Goal: Task Accomplishment & Management: Manage account settings

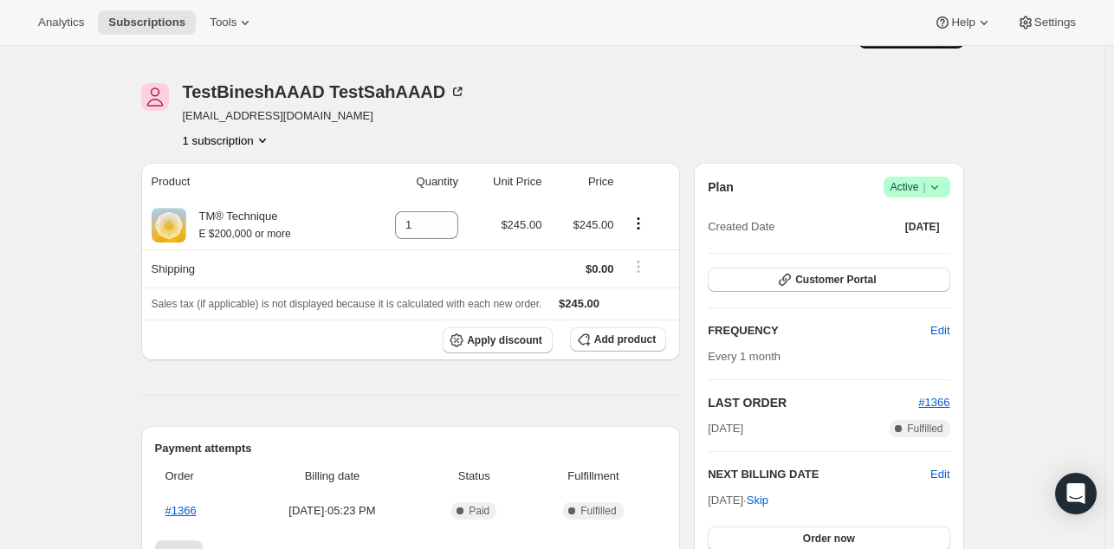
scroll to position [35, 0]
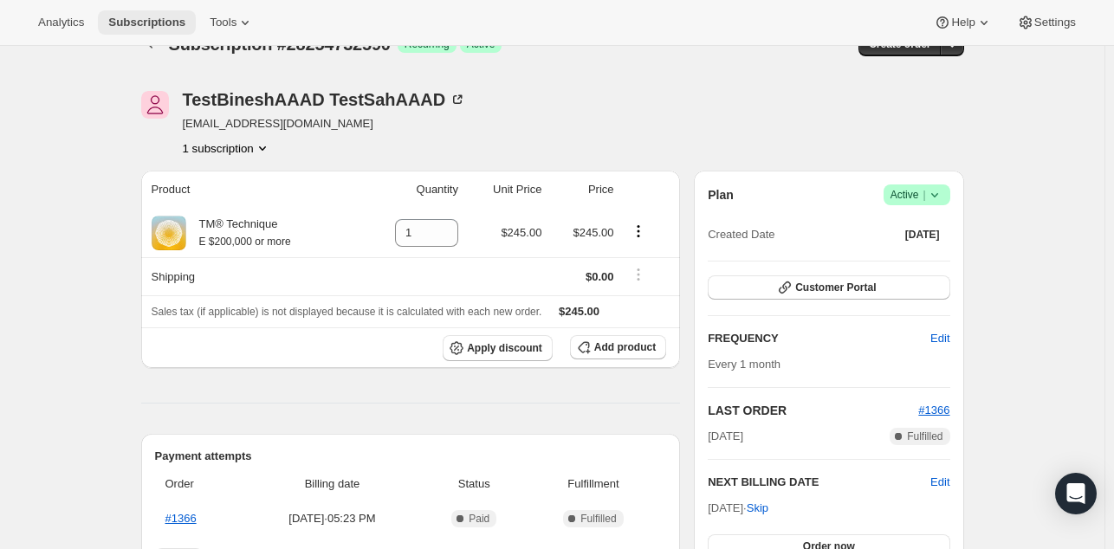
click at [134, 16] on span "Subscriptions" at bounding box center [146, 23] width 77 height 14
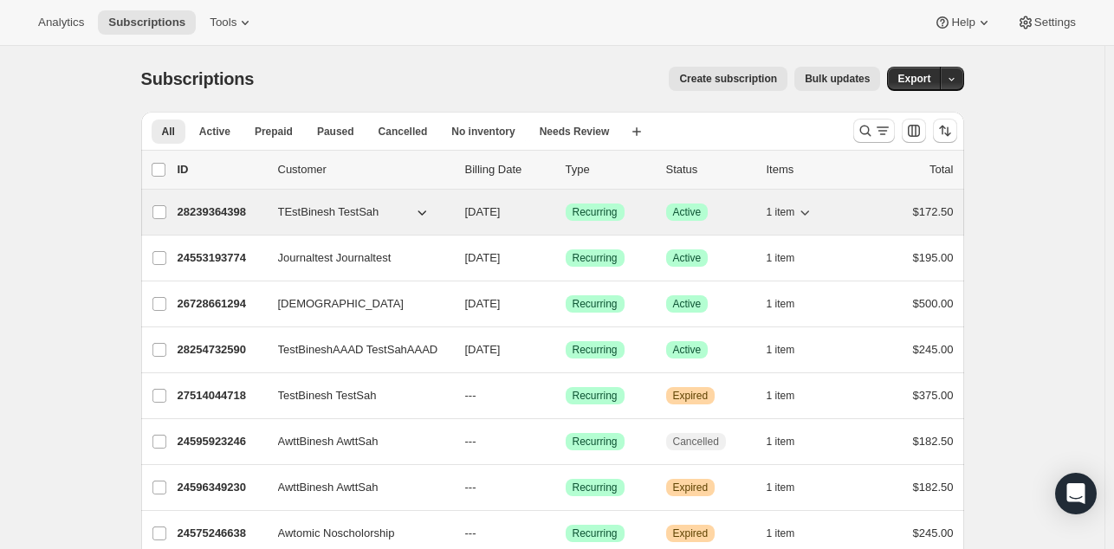
click at [216, 211] on p "28239364398" at bounding box center [221, 212] width 87 height 17
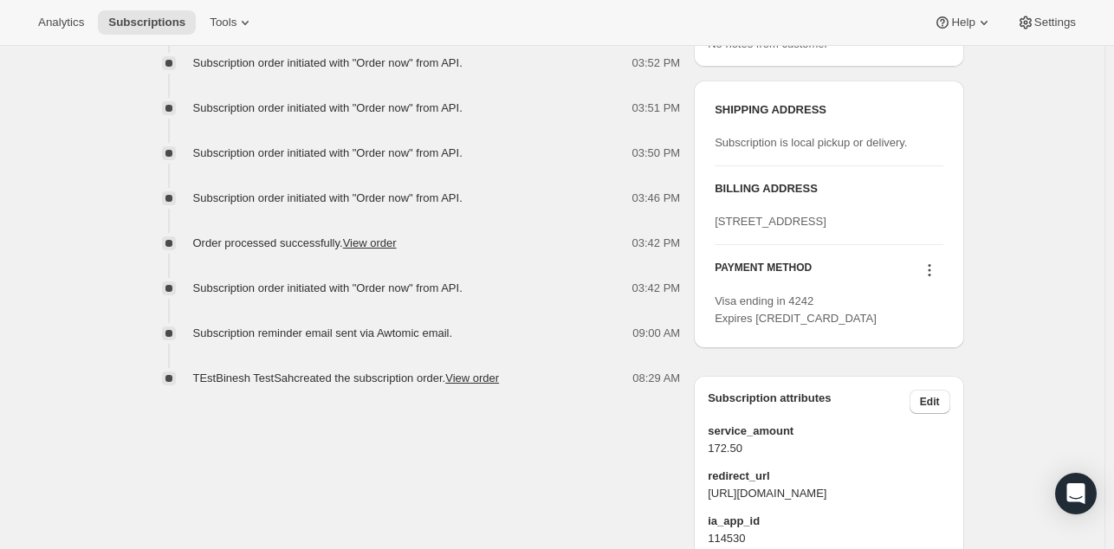
scroll to position [742, 0]
click at [110, 275] on div "Subscription #28239364398. This page is ready Subscription #28239364398 Success…" at bounding box center [552, 48] width 1104 height 1489
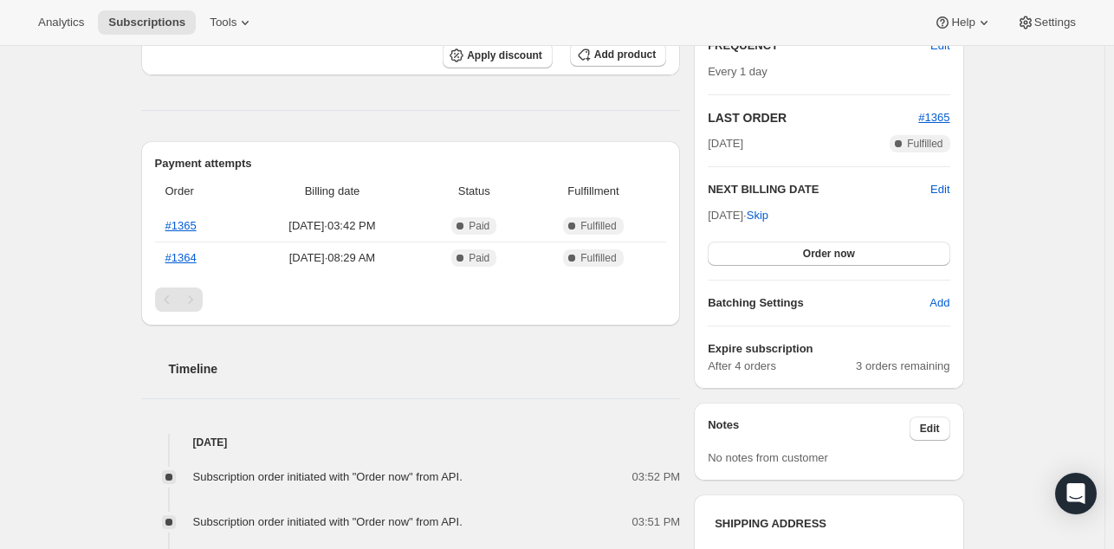
scroll to position [0, 0]
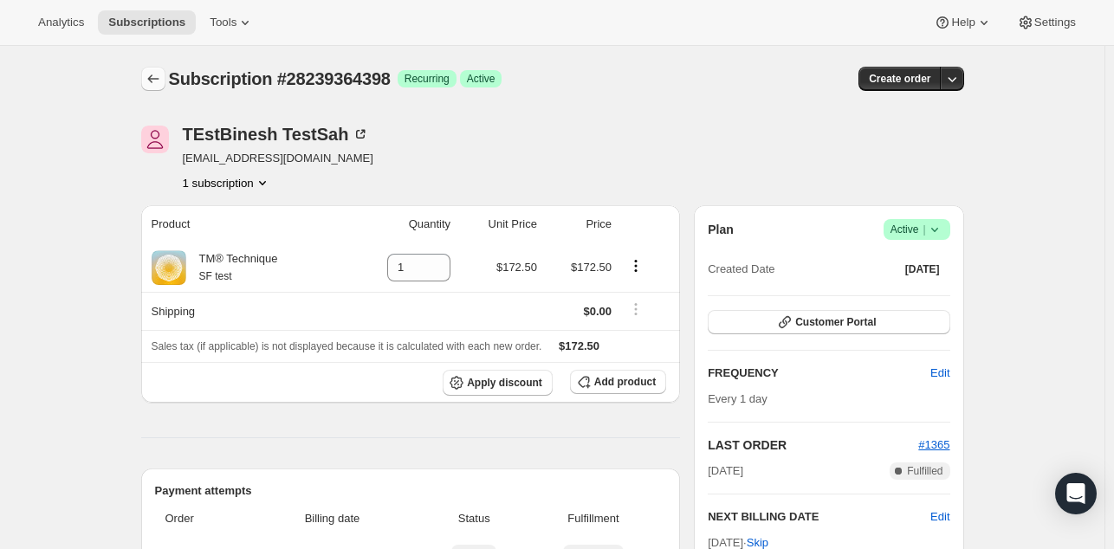
click at [158, 85] on icon "Subscriptions" at bounding box center [153, 78] width 17 height 17
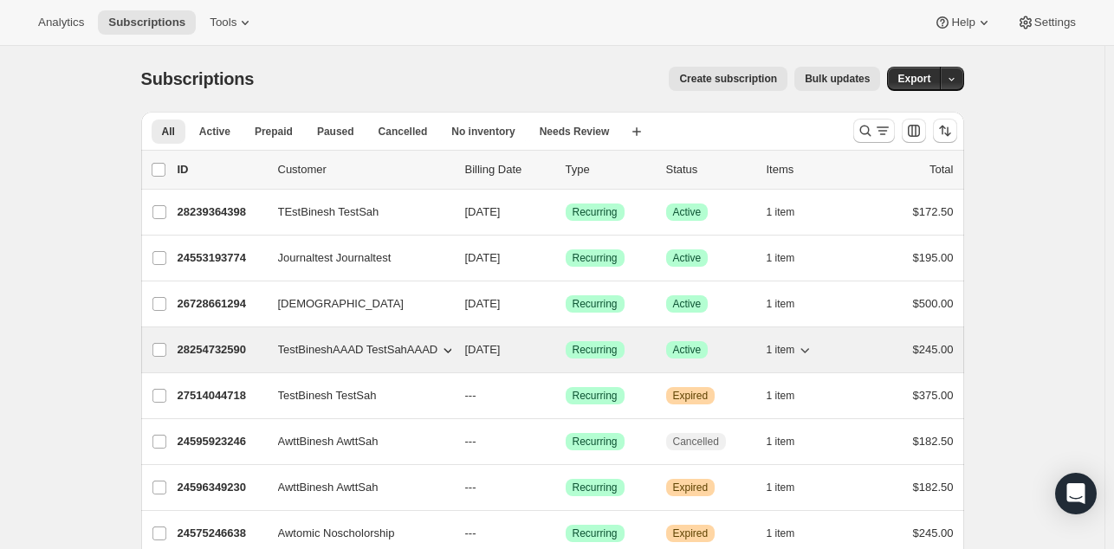
click at [203, 344] on p "28254732590" at bounding box center [221, 349] width 87 height 17
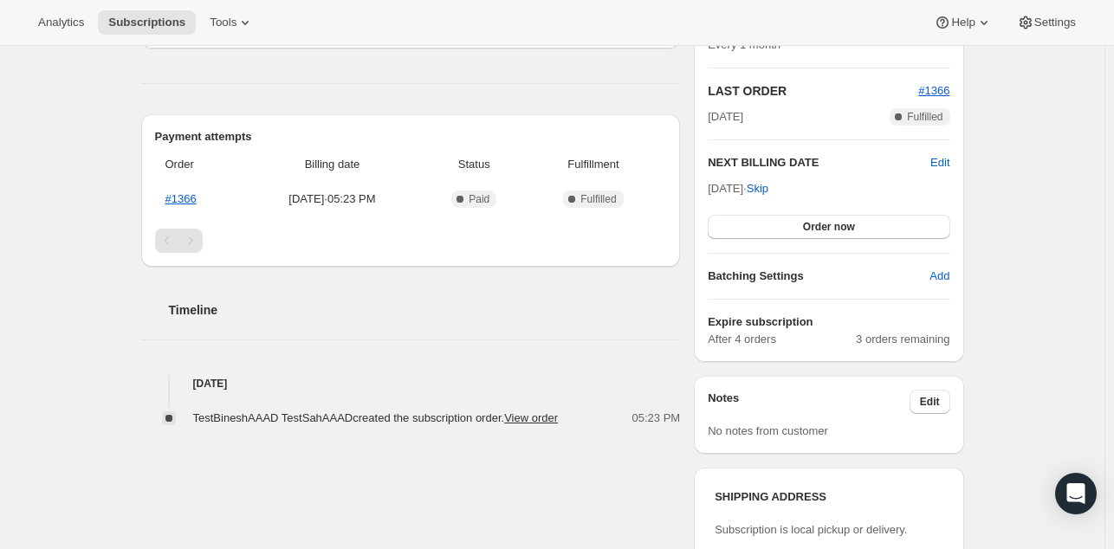
scroll to position [355, 0]
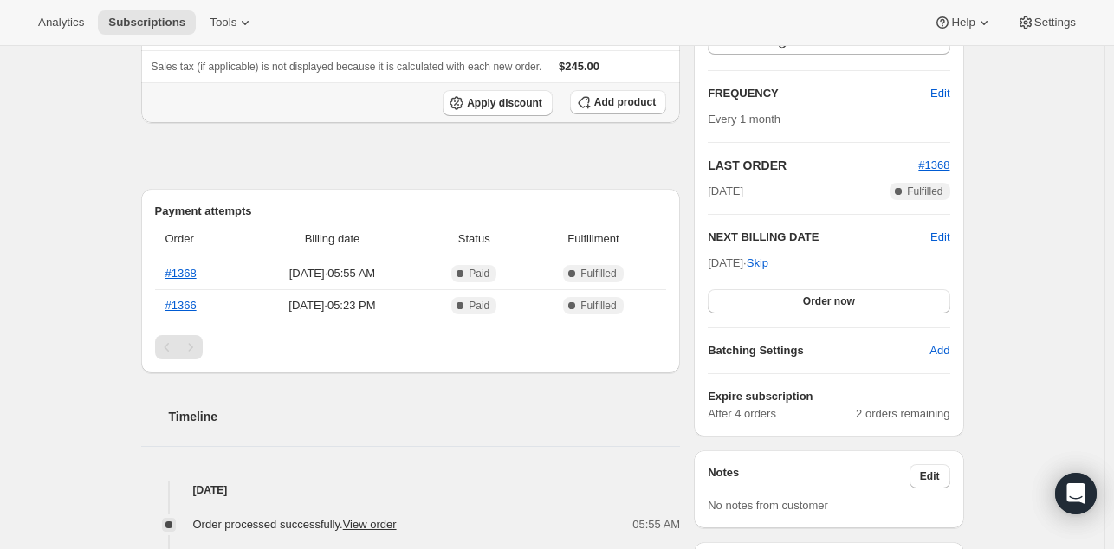
scroll to position [281, 0]
click at [111, 299] on div "Subscription #28254732590. This page is ready Subscription #28254732590 Success…" at bounding box center [552, 509] width 1104 height 1489
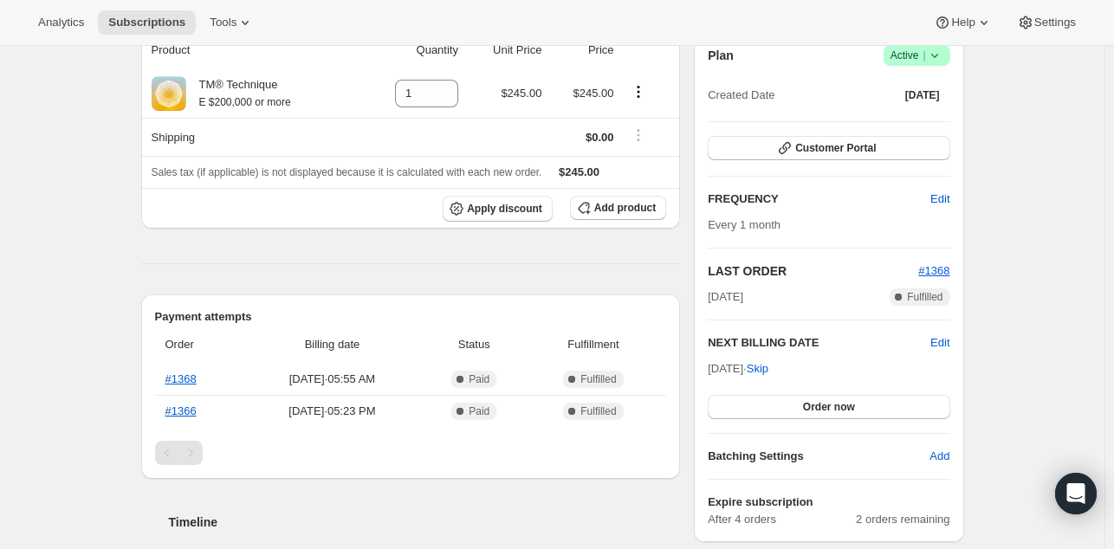
scroll to position [167, 0]
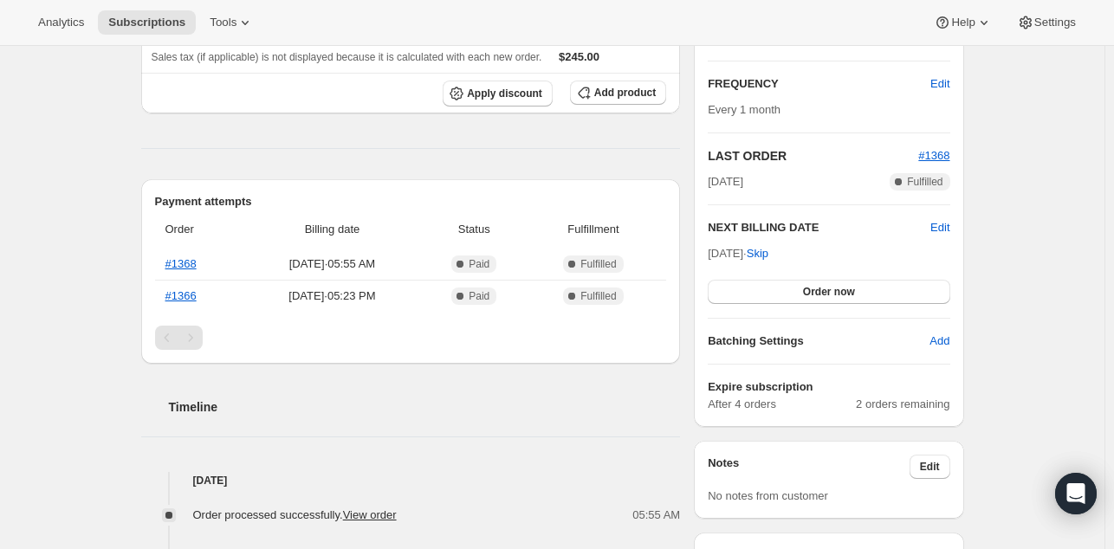
scroll to position [290, 0]
click at [97, 338] on div "Subscription #28254732590. This page is ready Subscription #28254732590 Success…" at bounding box center [552, 500] width 1104 height 1489
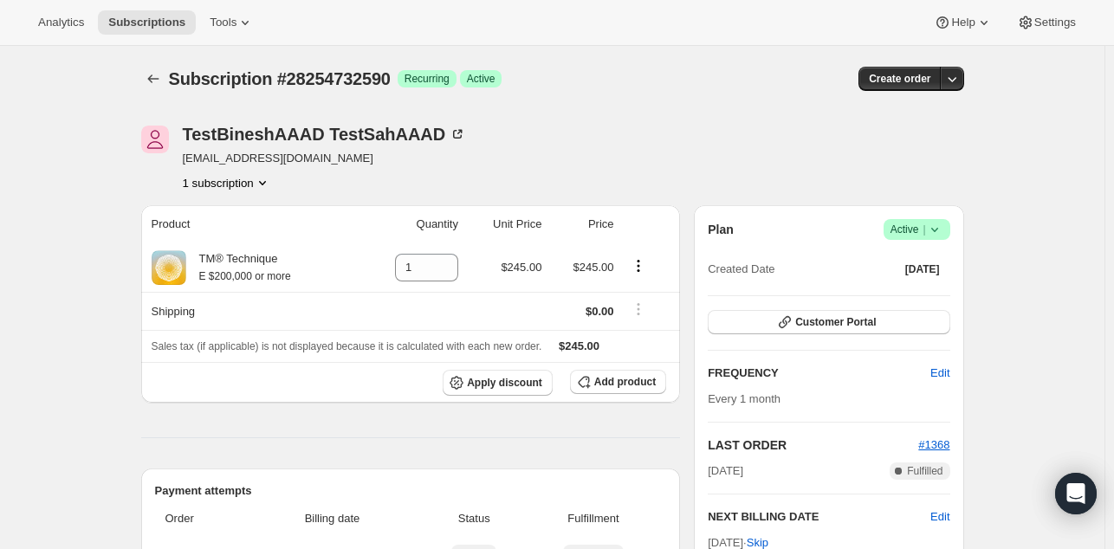
drag, startPoint x: 0, startPoint y: 0, endPoint x: 87, endPoint y: 288, distance: 301.1
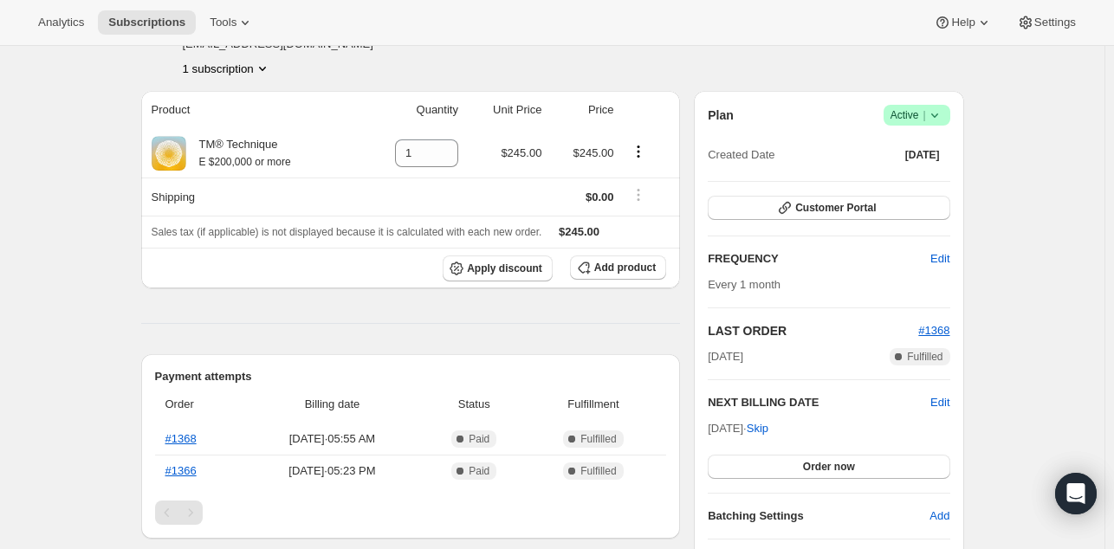
scroll to position [110, 0]
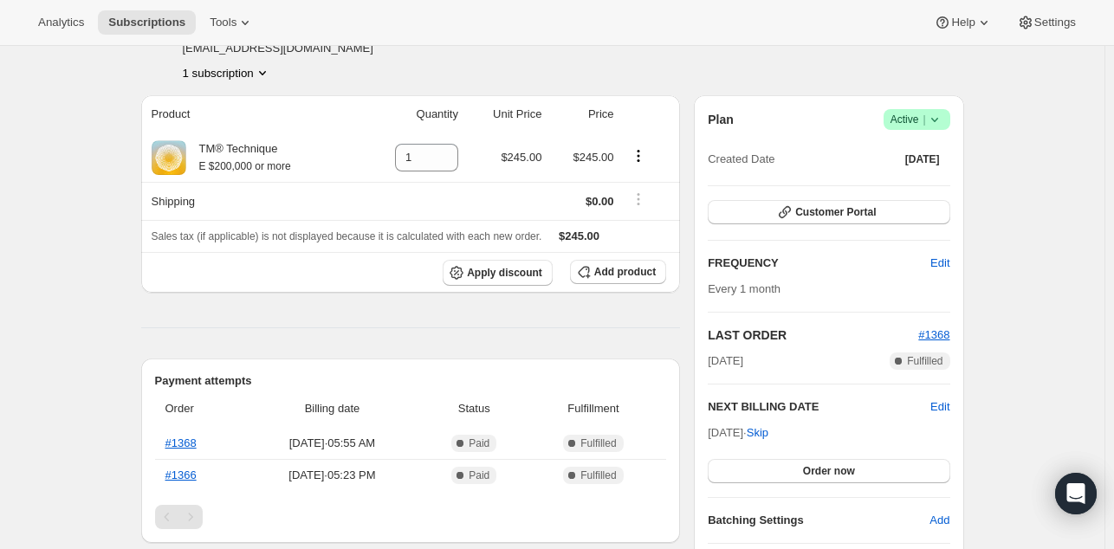
click at [943, 116] on icon at bounding box center [934, 119] width 17 height 17
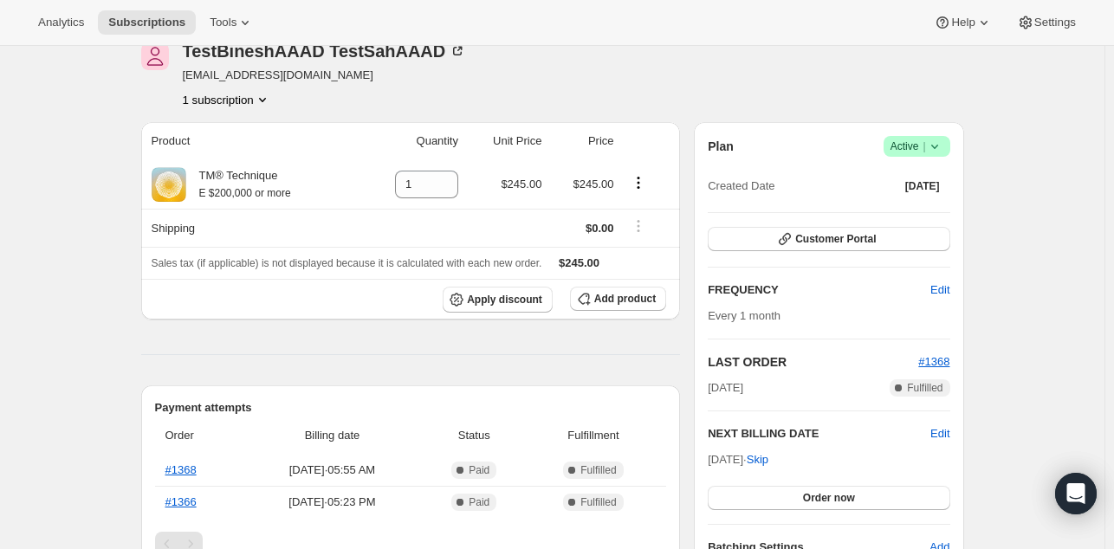
scroll to position [0, 0]
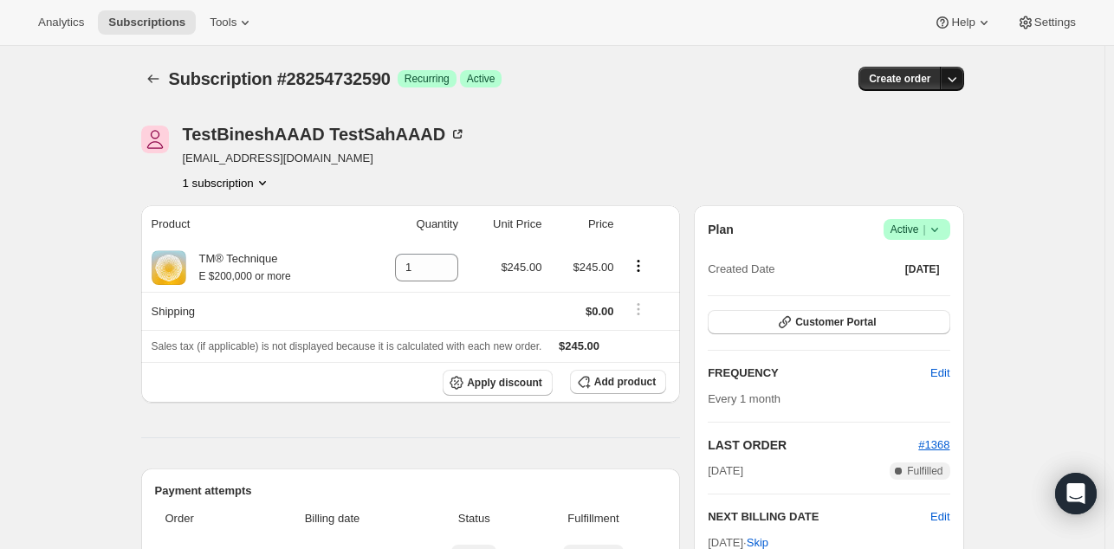
click at [958, 77] on icon "button" at bounding box center [951, 78] width 17 height 17
click at [937, 146] on span "Create custom one-time order" at bounding box center [883, 143] width 150 height 13
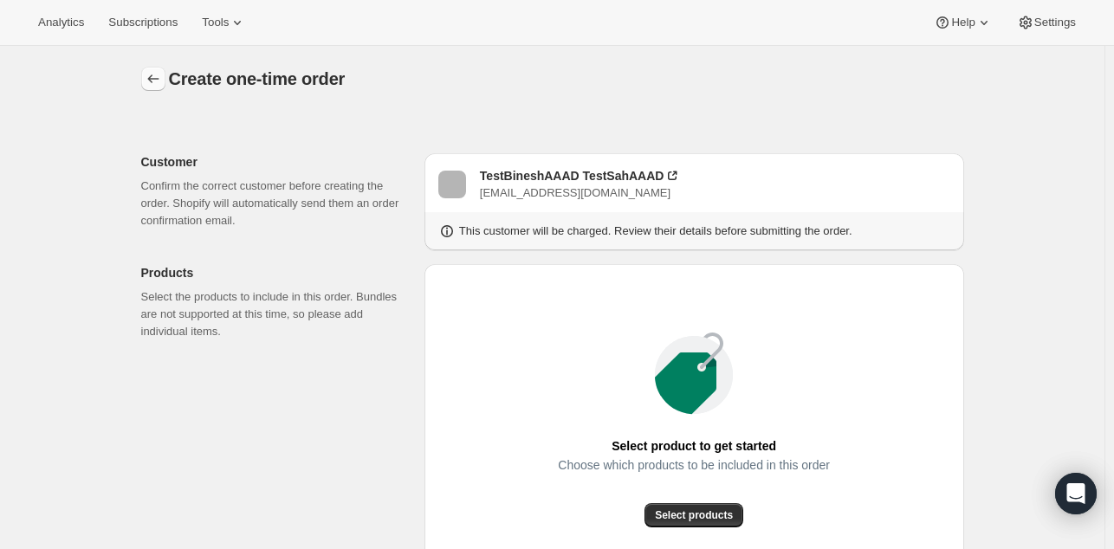
click at [162, 79] on icon "button" at bounding box center [153, 78] width 17 height 17
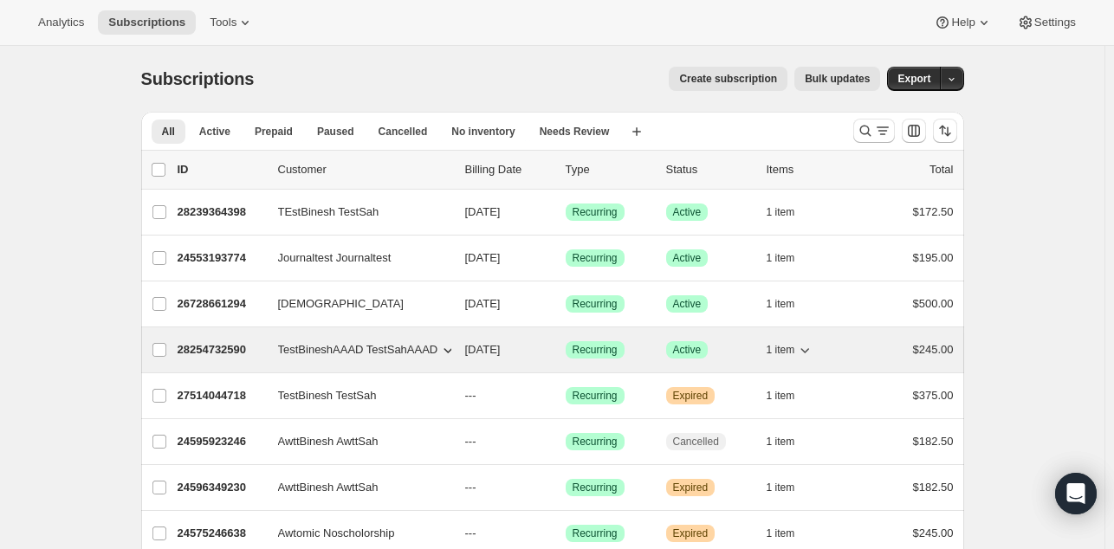
click at [197, 346] on p "28254732590" at bounding box center [221, 349] width 87 height 17
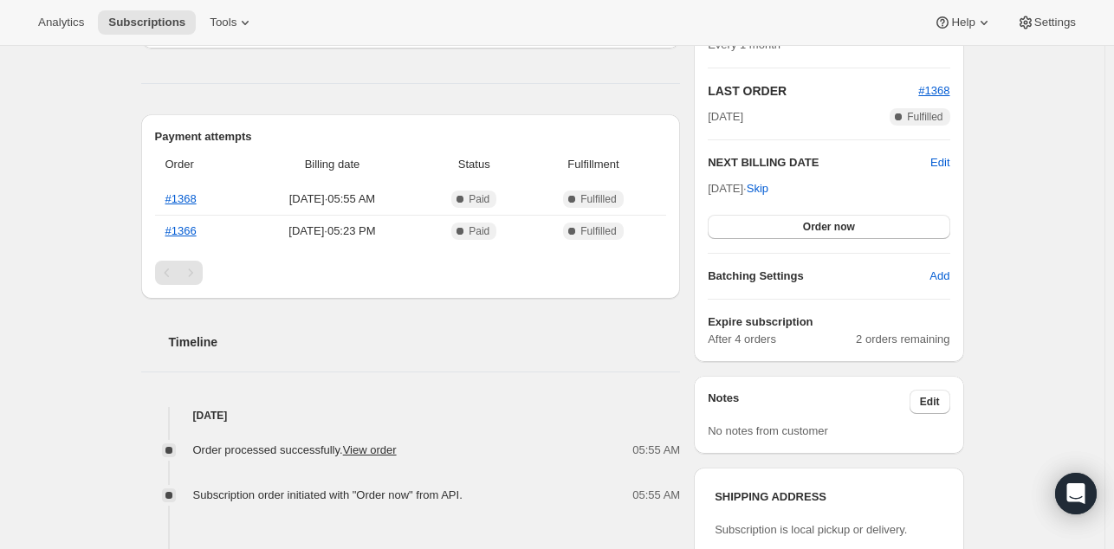
scroll to position [80, 0]
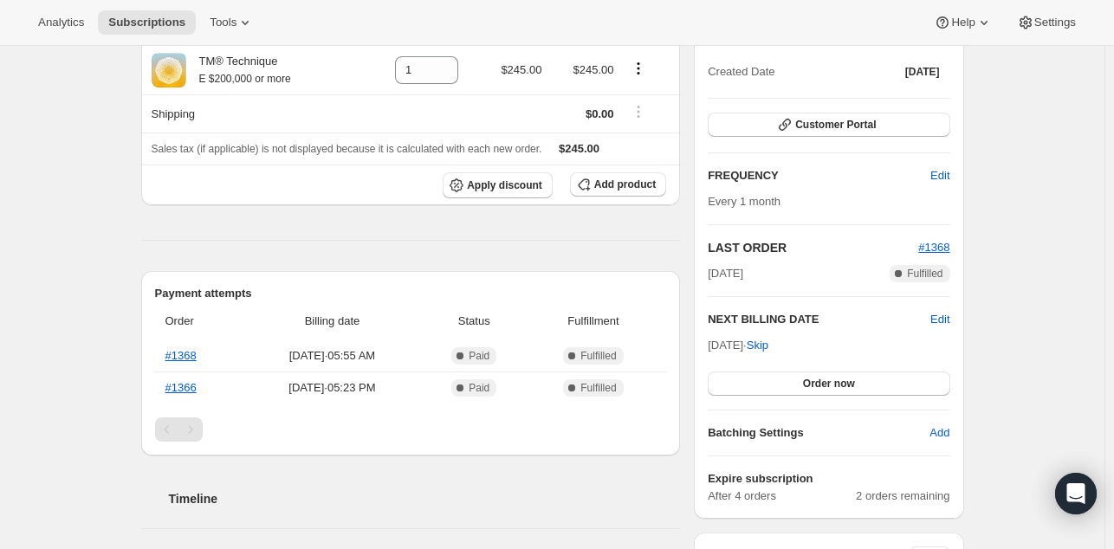
scroll to position [201, 0]
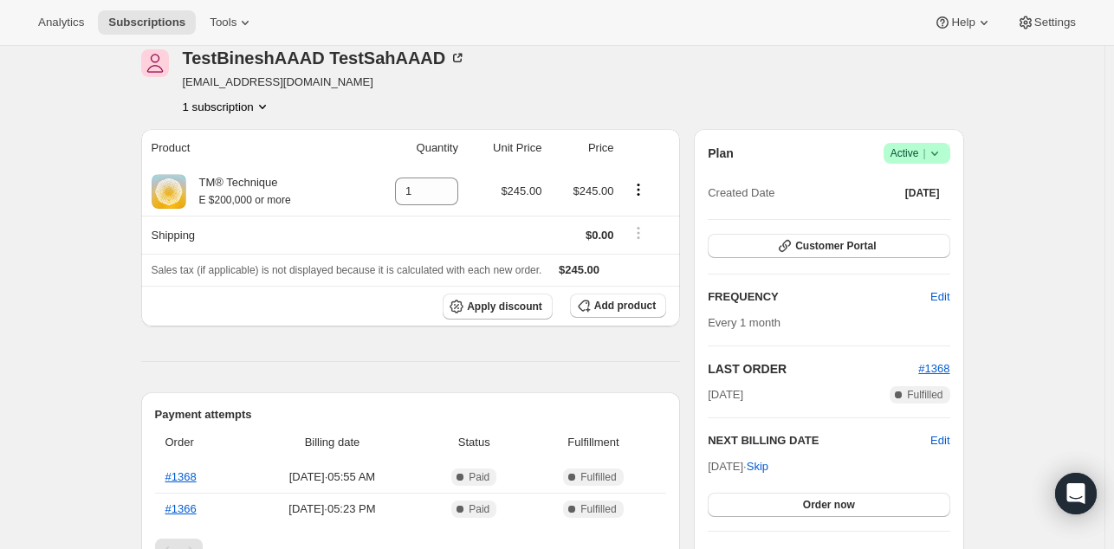
scroll to position [76, 0]
click at [935, 152] on icon at bounding box center [933, 154] width 7 height 4
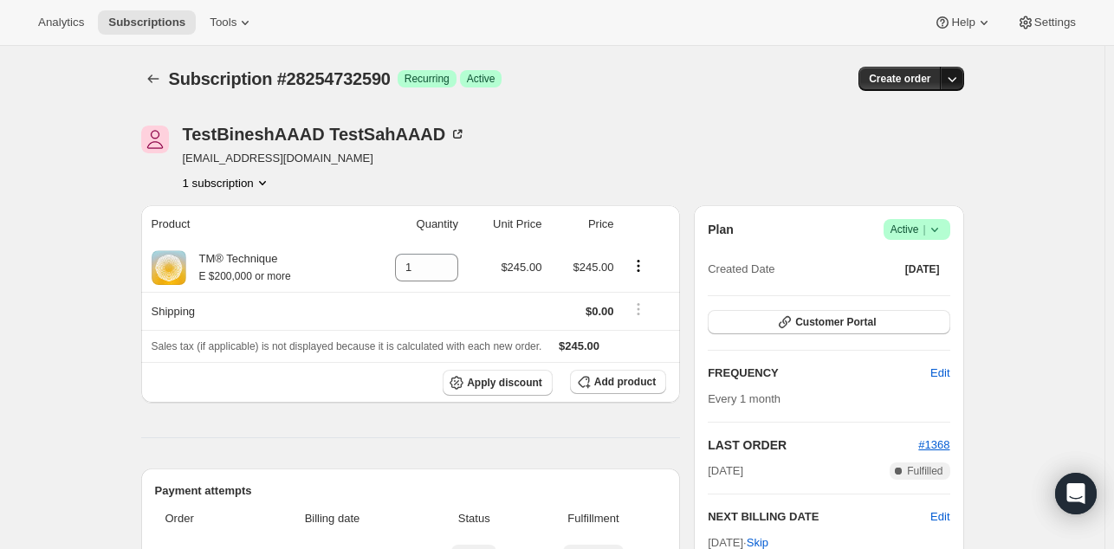
click at [956, 81] on icon "button" at bounding box center [951, 79] width 9 height 5
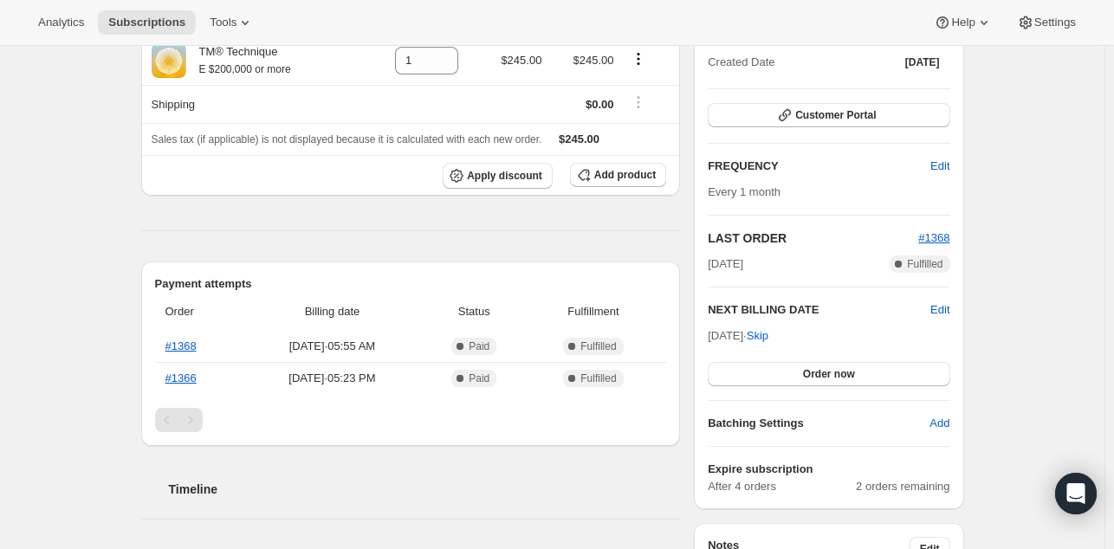
scroll to position [208, 0]
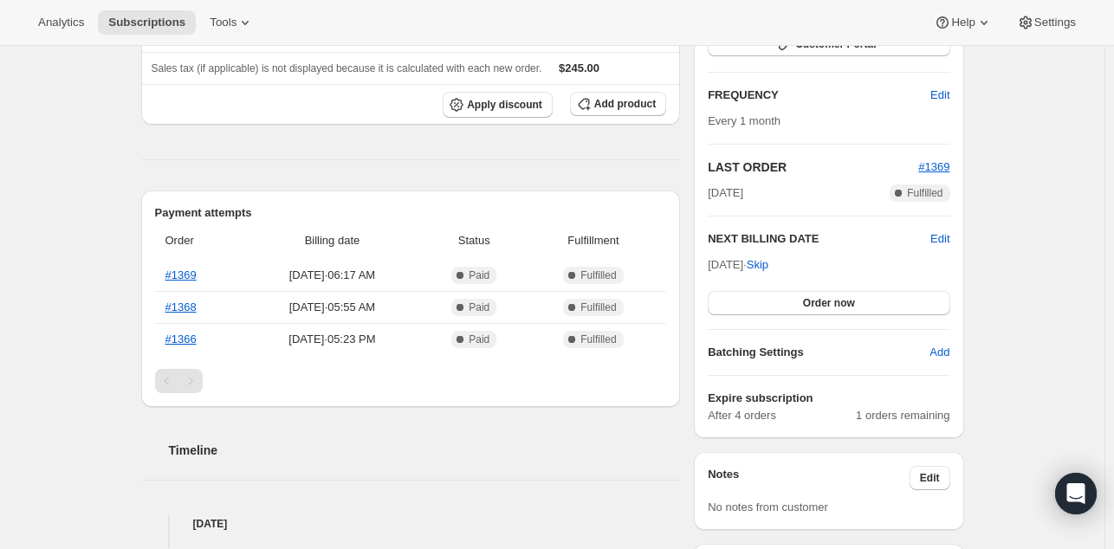
scroll to position [290, 0]
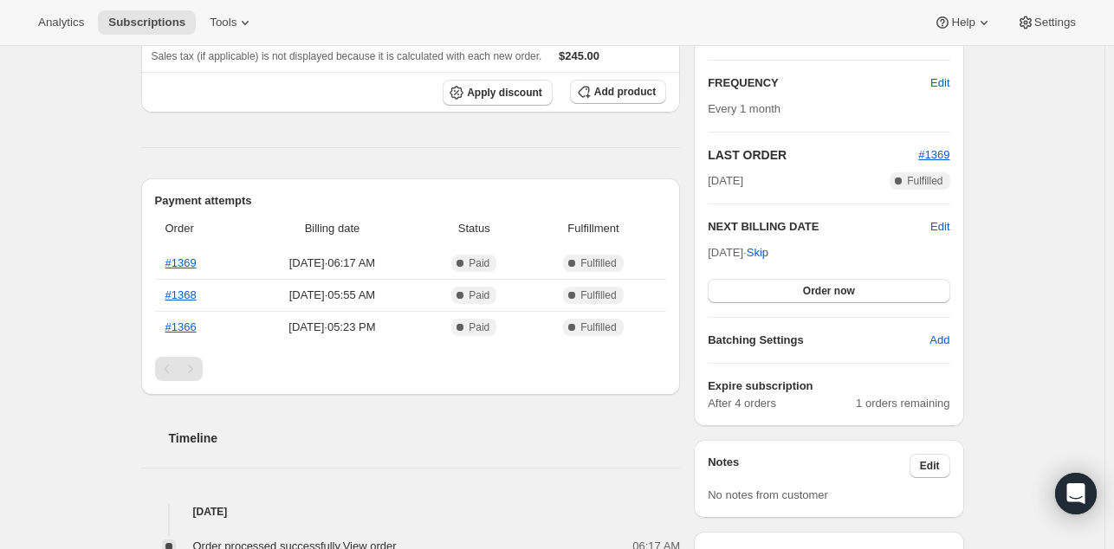
click at [96, 292] on div "Subscription #28254732590. This page is ready Subscription #28254732590 Success…" at bounding box center [552, 500] width 1104 height 1489
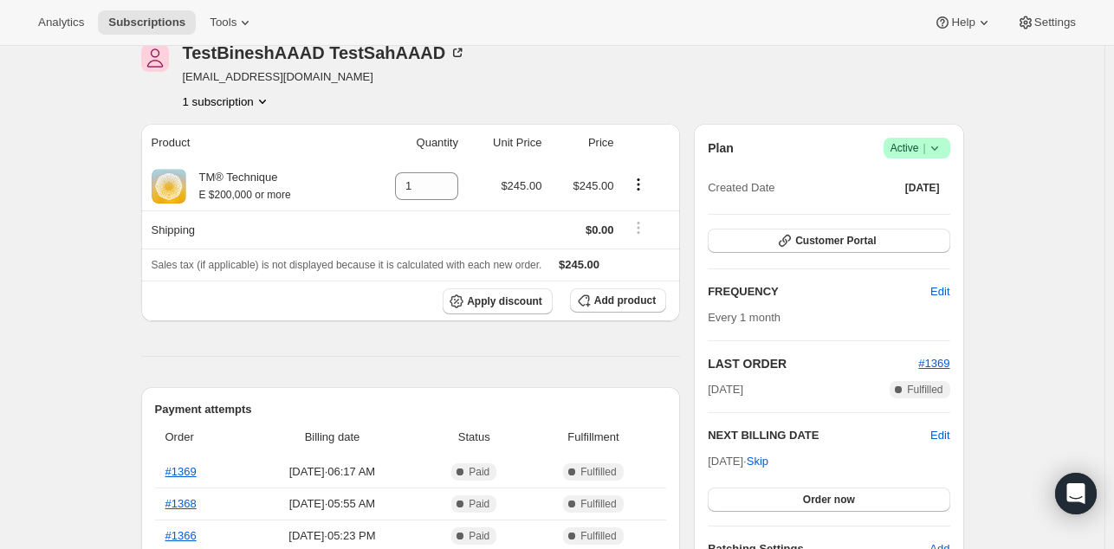
scroll to position [0, 0]
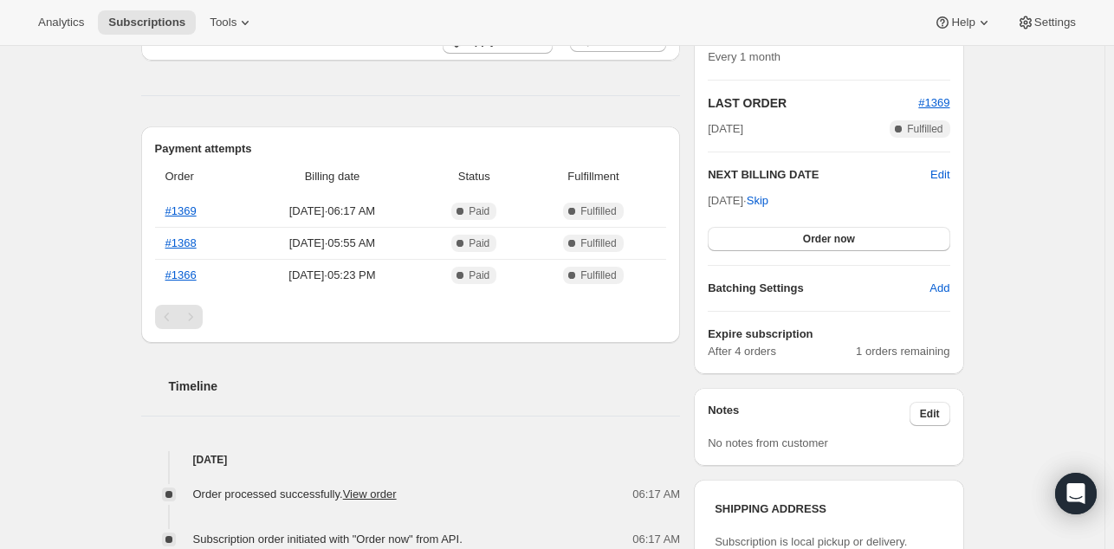
scroll to position [339, 0]
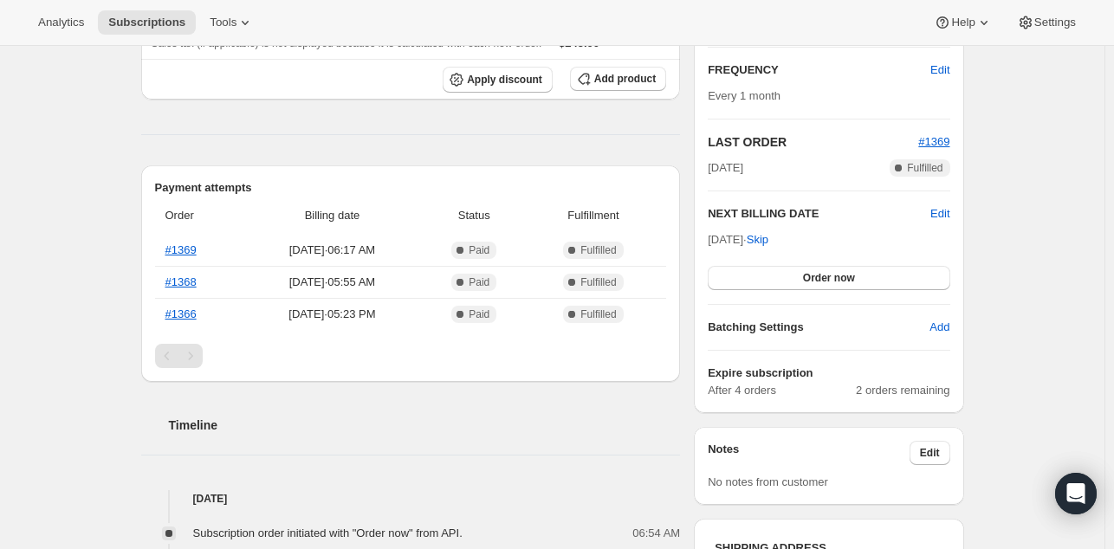
scroll to position [301, 0]
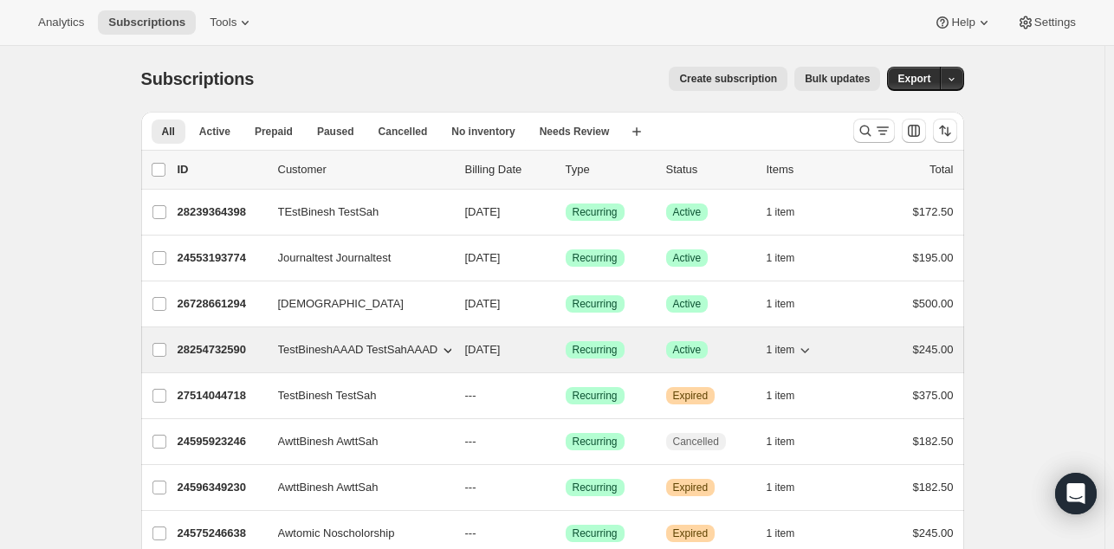
click at [218, 341] on p "28254732590" at bounding box center [221, 349] width 87 height 17
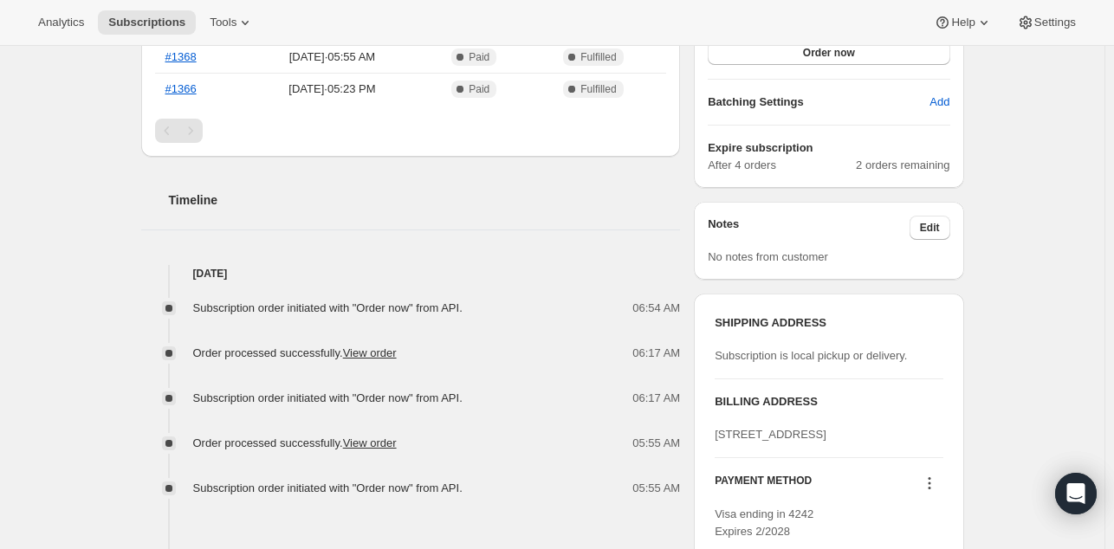
scroll to position [553, 0]
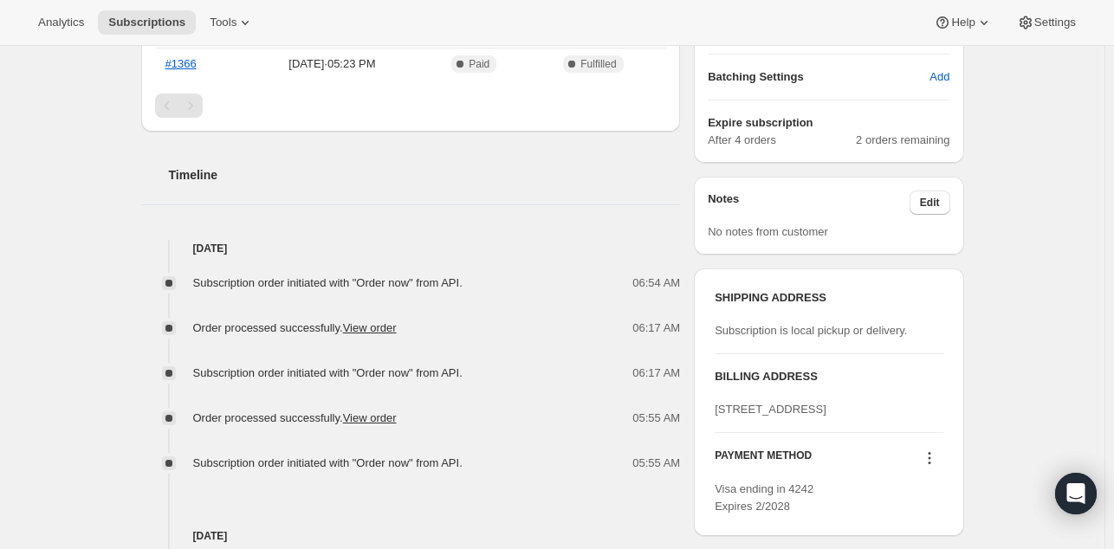
click at [45, 326] on div "Subscription #28254732590. This page is ready Subscription #28254732590 Success…" at bounding box center [552, 237] width 1104 height 1489
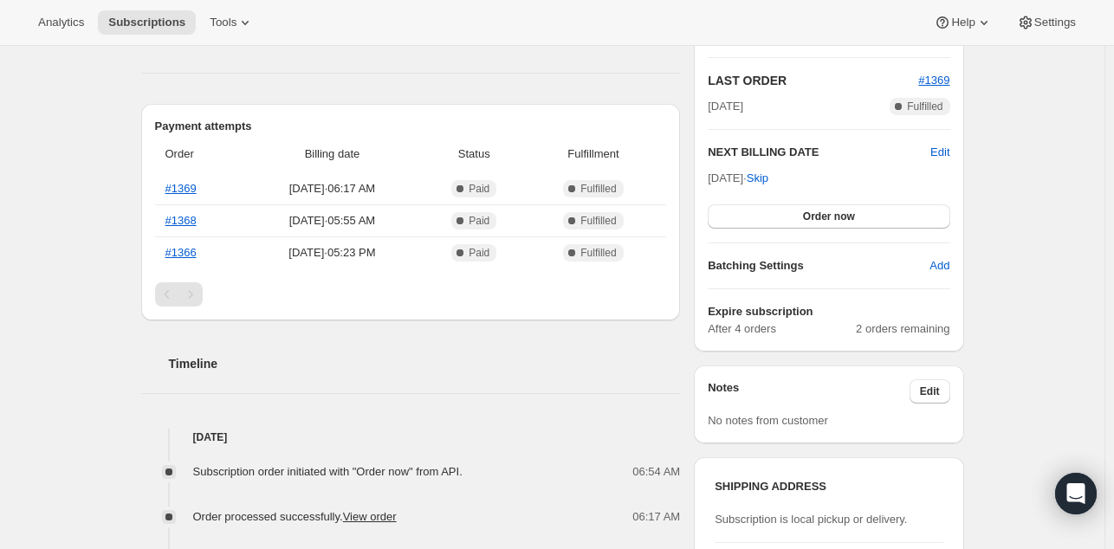
scroll to position [361, 0]
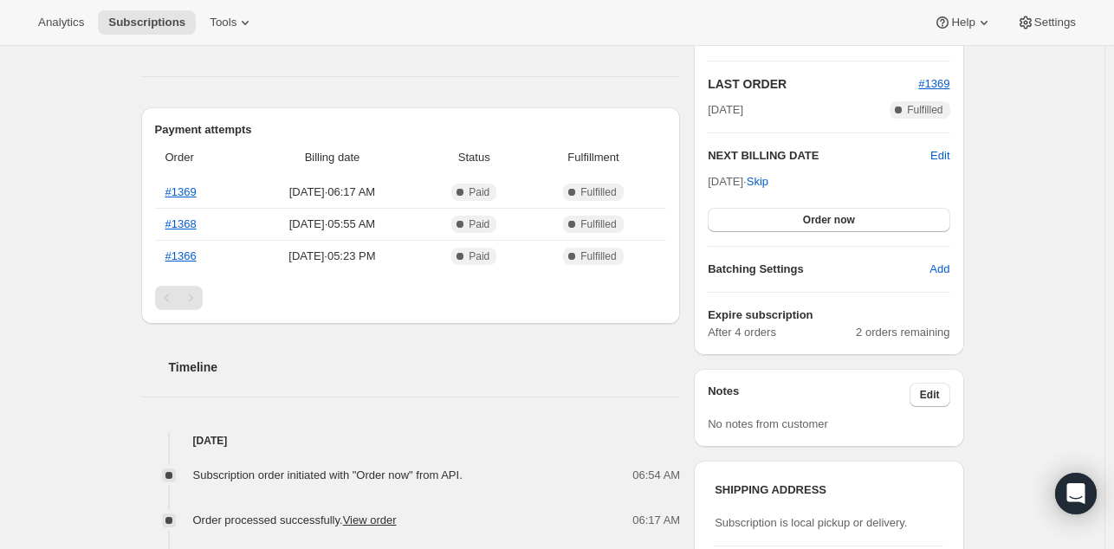
click at [166, 294] on div "Pagination" at bounding box center [167, 298] width 24 height 24
click at [191, 295] on div "Pagination" at bounding box center [190, 298] width 24 height 24
click at [100, 308] on div "Subscription #28254732590. This page is ready Subscription #28254732590 Success…" at bounding box center [552, 429] width 1104 height 1489
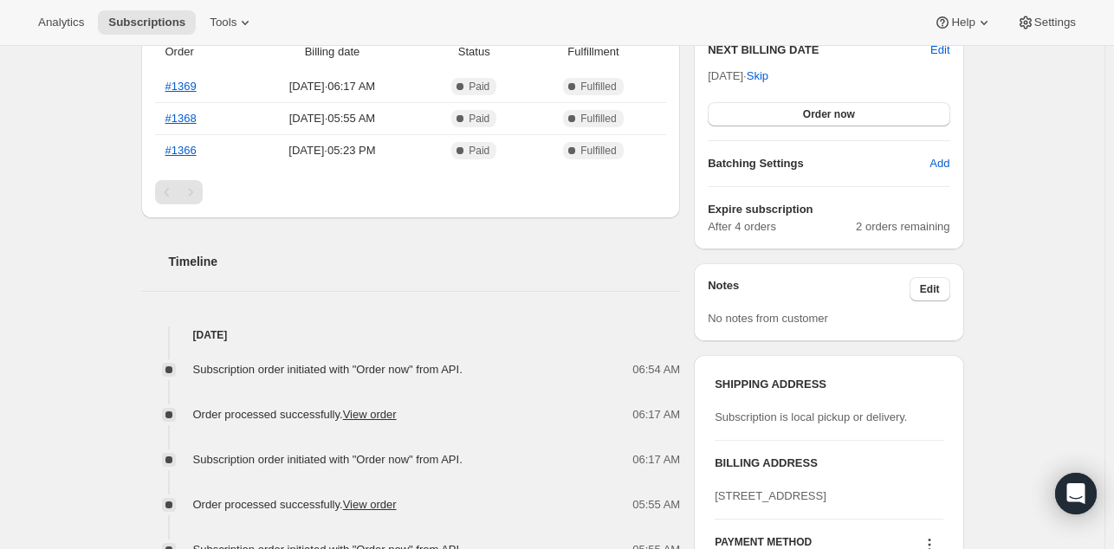
scroll to position [471, 0]
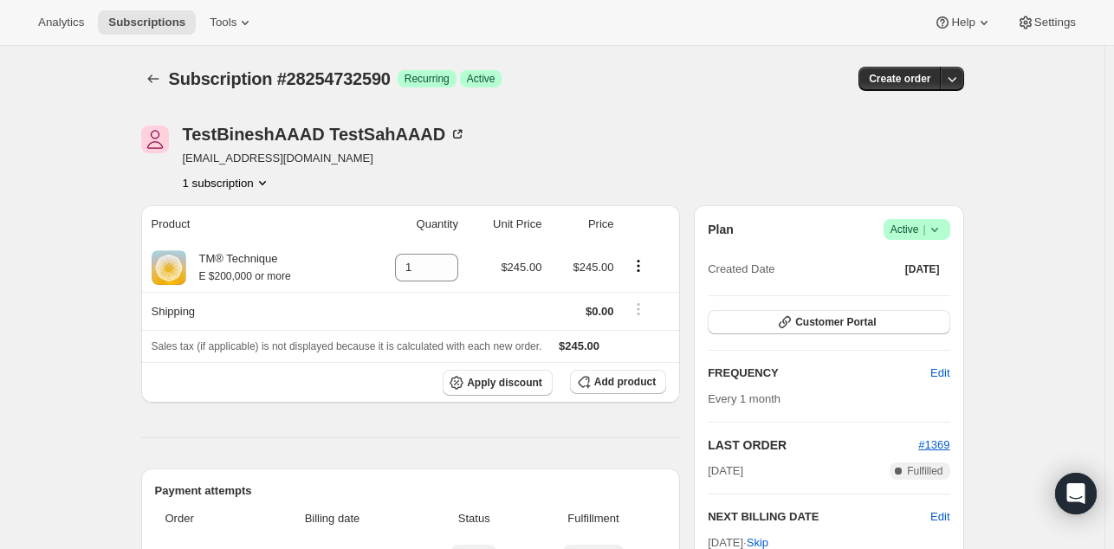
click at [488, 340] on span "Sales tax (if applicable) is not displayed because it is calculated with each n…" at bounding box center [347, 346] width 391 height 12
click at [1036, 38] on div "Analytics Subscriptions Tools Help Settings" at bounding box center [557, 23] width 1114 height 46
click at [1038, 23] on span "Settings" at bounding box center [1055, 23] width 42 height 14
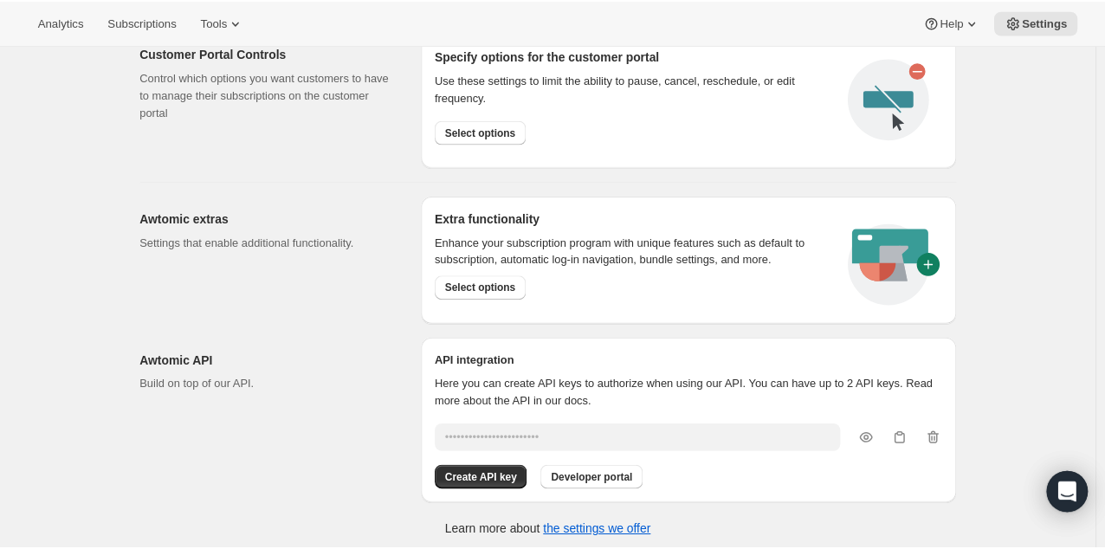
scroll to position [911, 0]
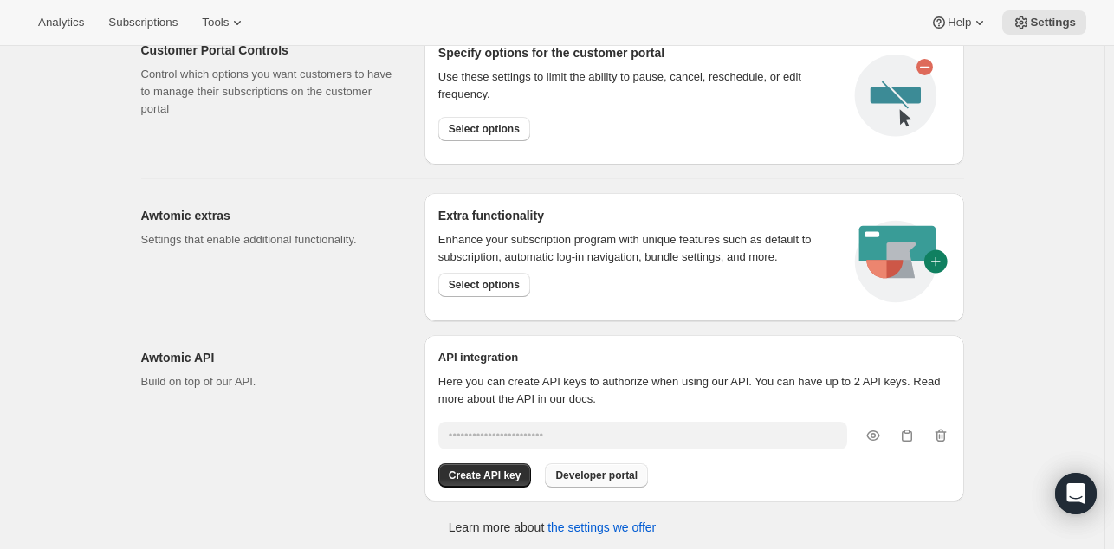
click at [598, 469] on span "Developer portal" at bounding box center [596, 476] width 82 height 14
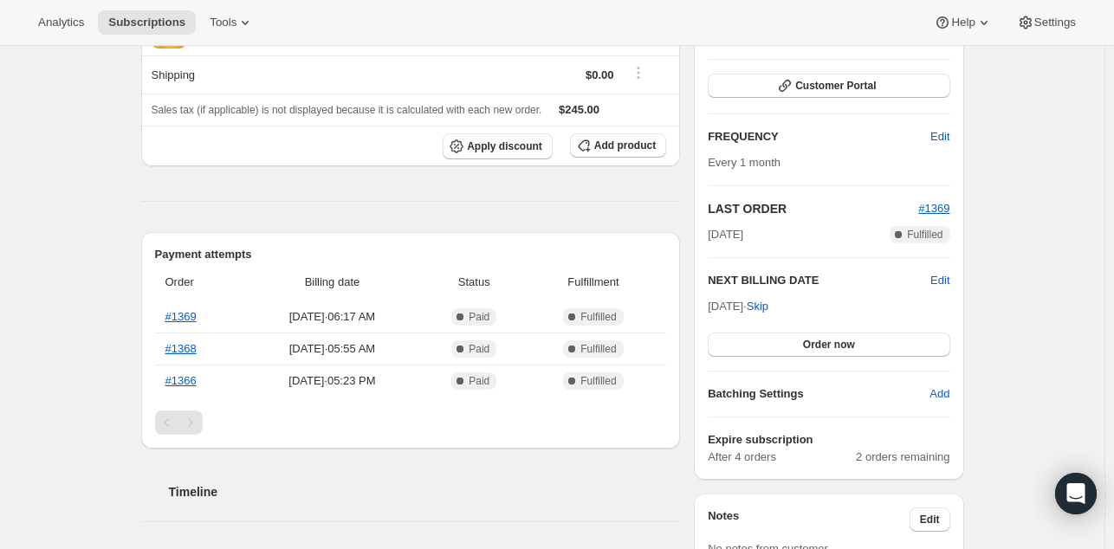
scroll to position [215, 0]
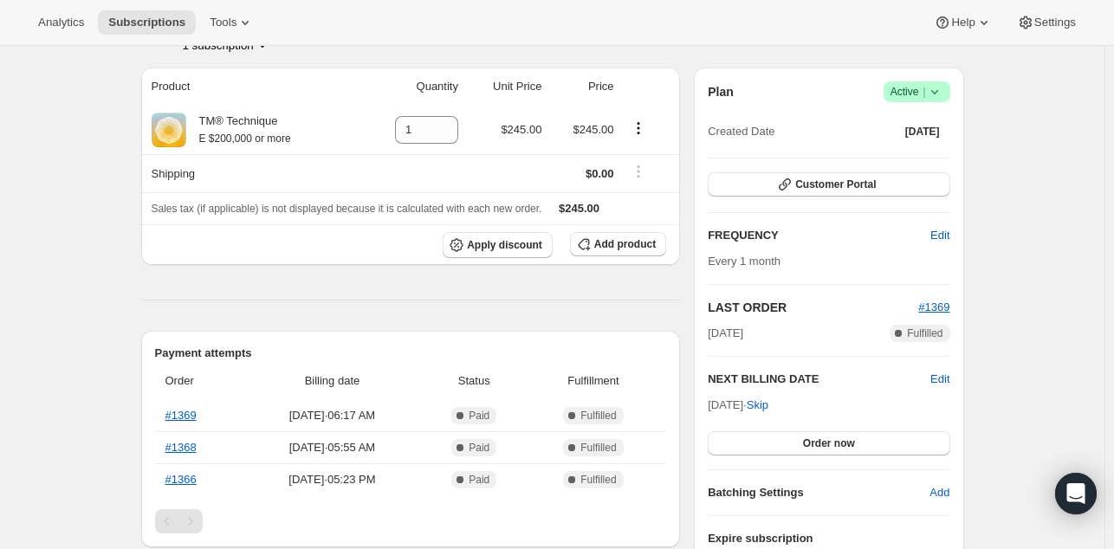
scroll to position [135, 0]
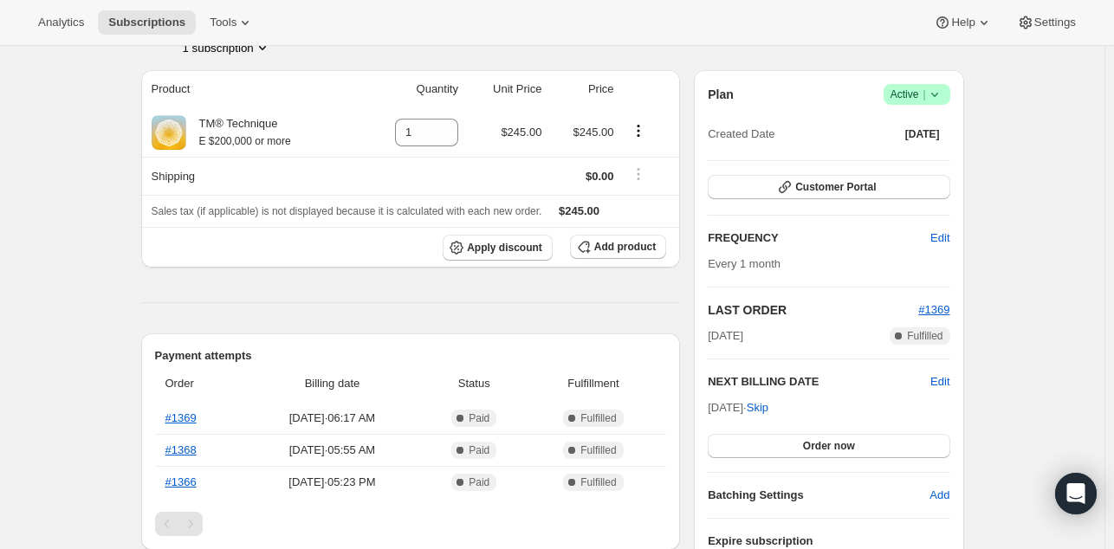
click at [937, 94] on icon at bounding box center [933, 95] width 7 height 4
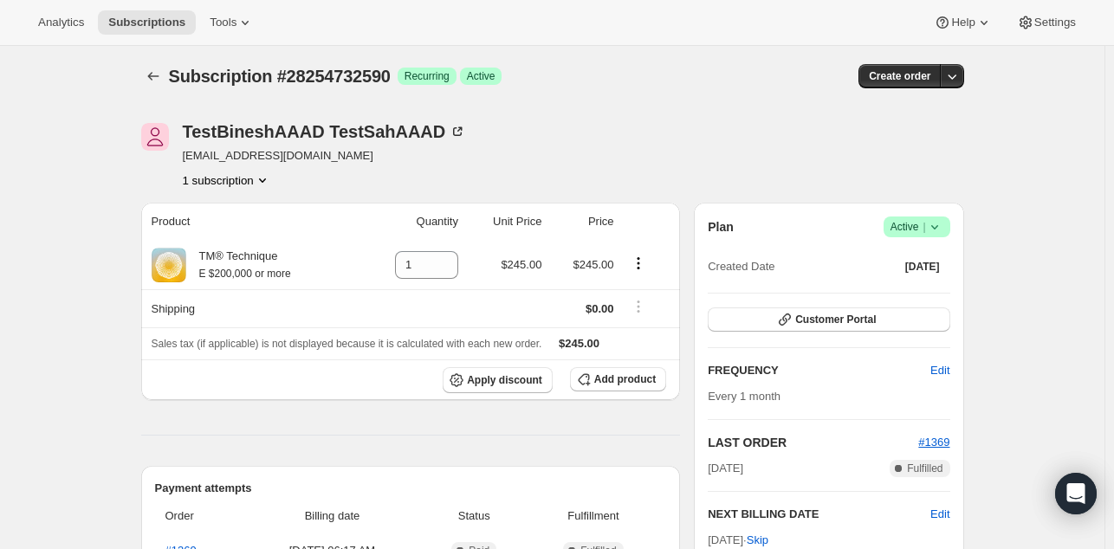
scroll to position [0, 0]
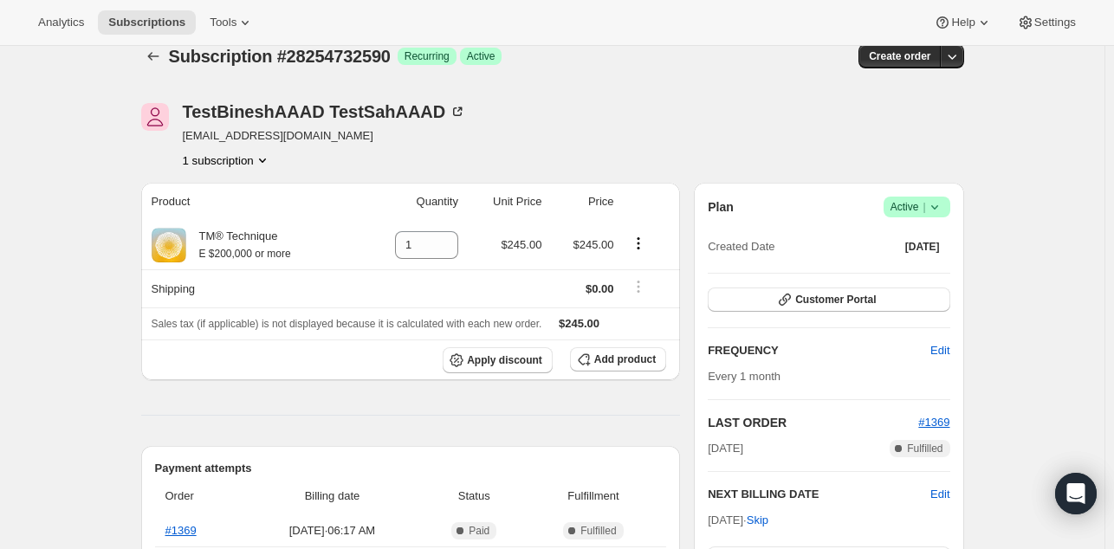
scroll to position [16, 0]
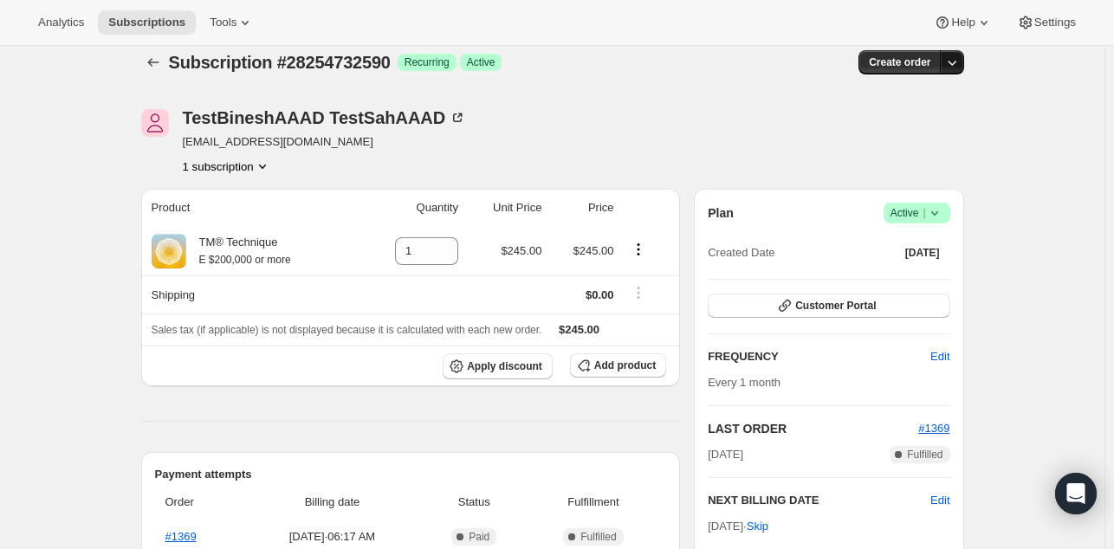
click at [958, 70] on button "button" at bounding box center [952, 62] width 24 height 24
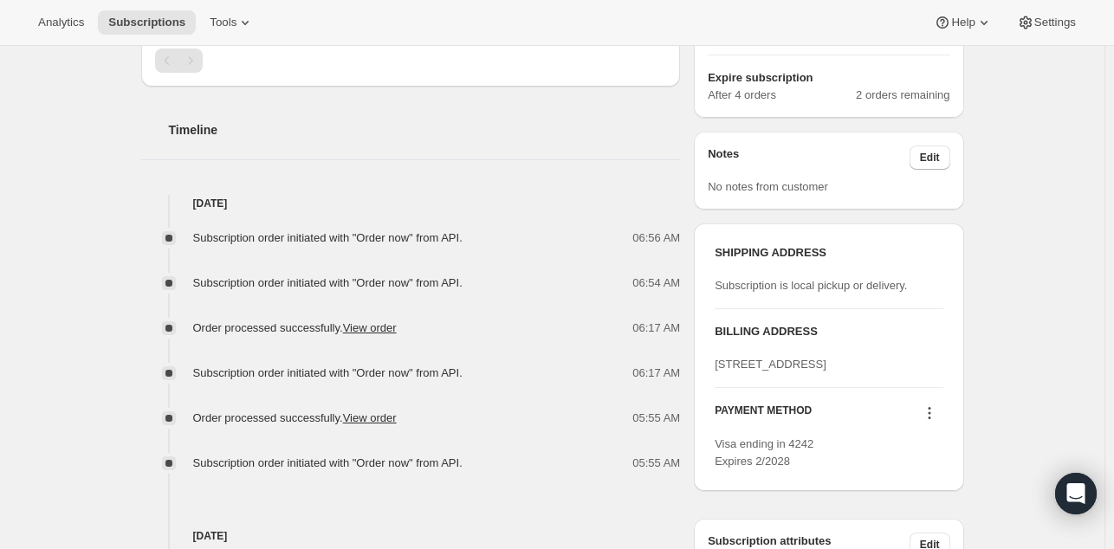
scroll to position [599, 0]
click at [103, 385] on div "Subscription #28254732590. This page is ready Subscription #28254732590 Success…" at bounding box center [552, 191] width 1104 height 1489
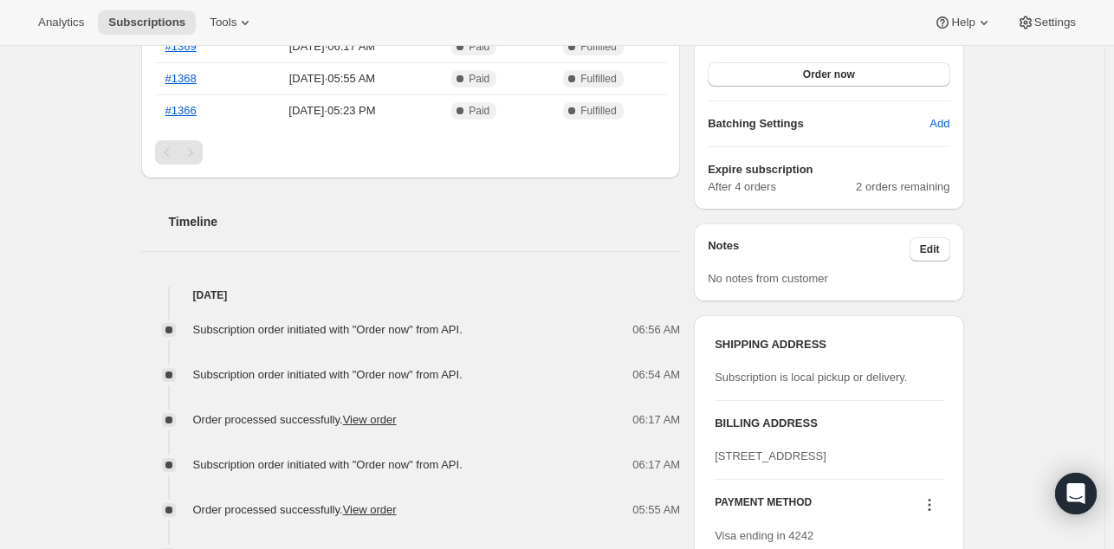
scroll to position [497, 0]
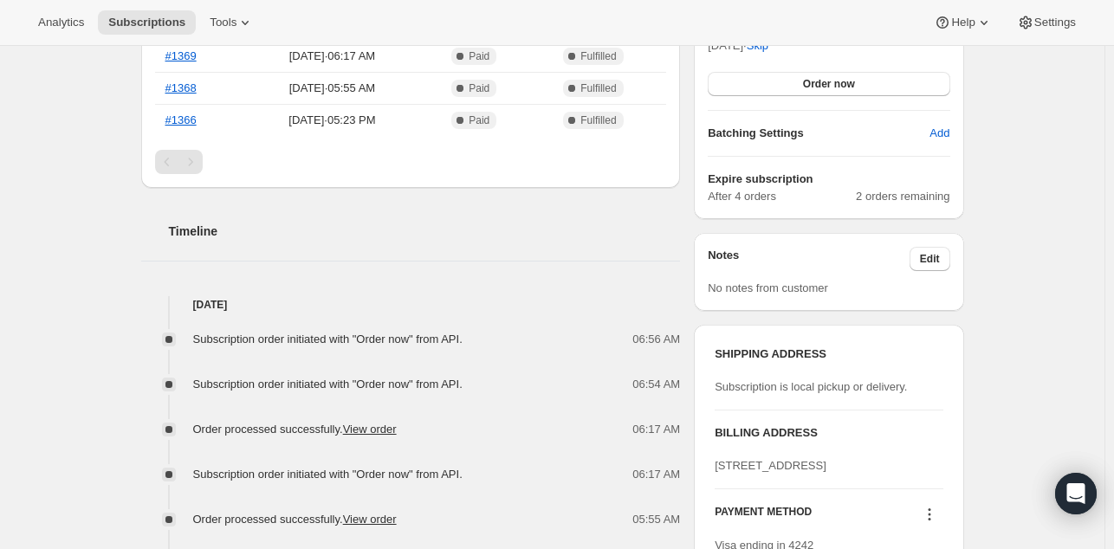
click at [120, 194] on div "Subscription #28254732590. This page is ready Subscription #28254732590 Success…" at bounding box center [552, 293] width 1104 height 1489
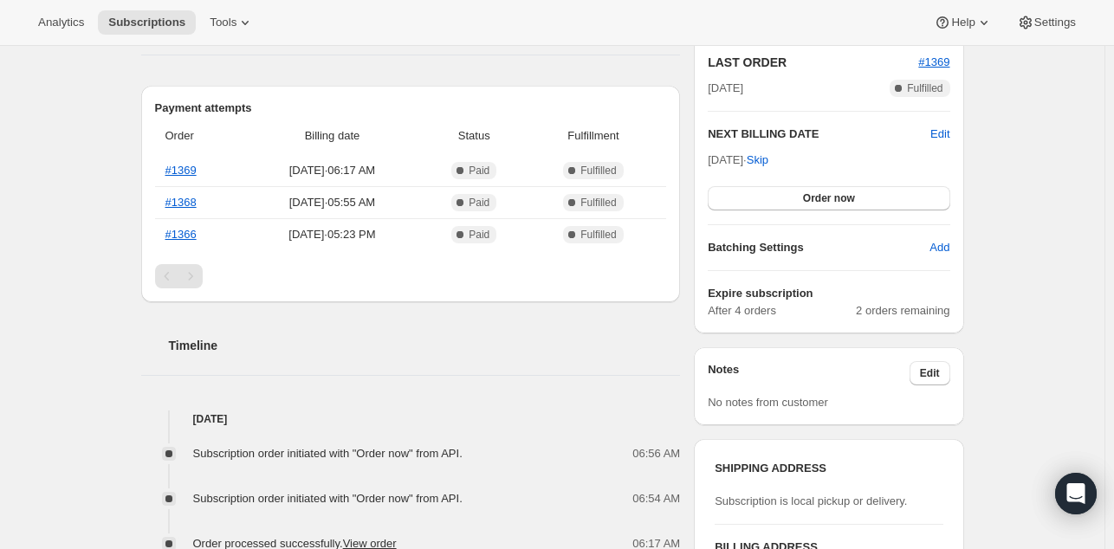
scroll to position [381, 0]
click at [186, 171] on link "#1369" at bounding box center [180, 171] width 31 height 13
click at [184, 234] on link "#1366" at bounding box center [180, 235] width 31 height 13
click at [192, 197] on link "#1368" at bounding box center [180, 203] width 31 height 13
click at [185, 170] on link "#1369" at bounding box center [180, 171] width 31 height 13
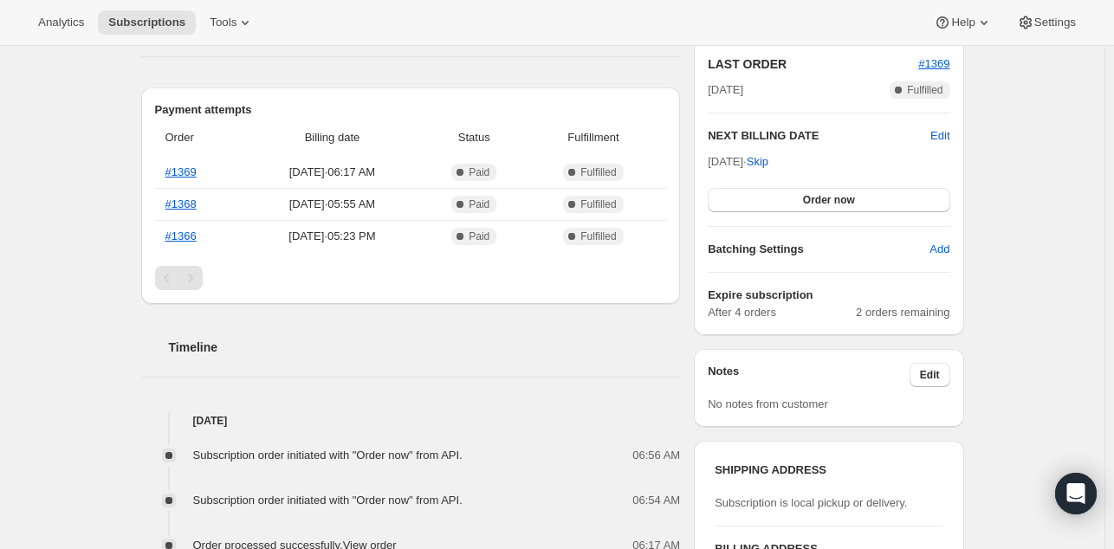
click at [128, 236] on div "Subscription #28254732590. This page is ready Subscription #28254732590 Success…" at bounding box center [552, 409] width 864 height 1489
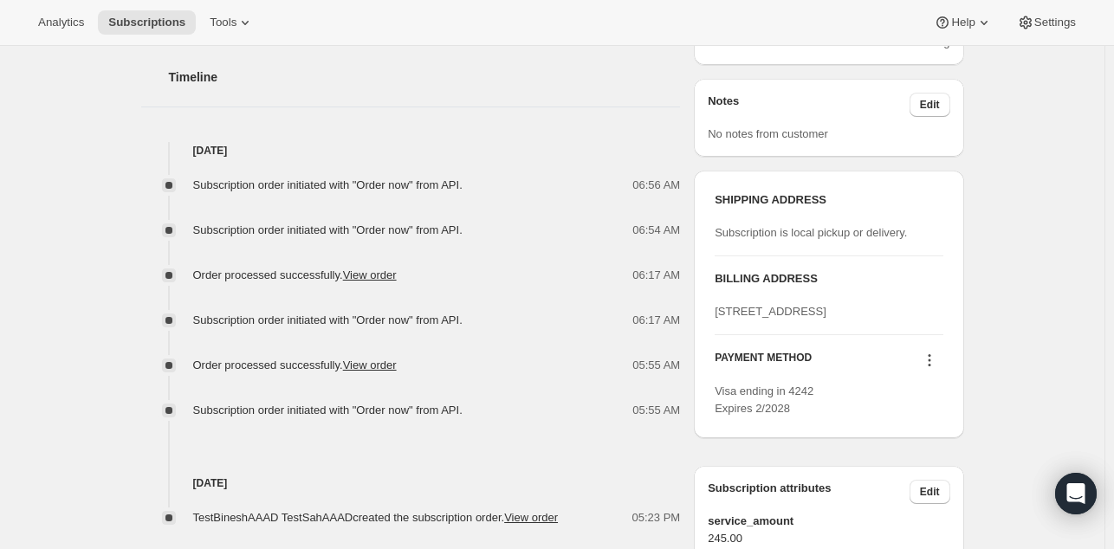
scroll to position [655, 0]
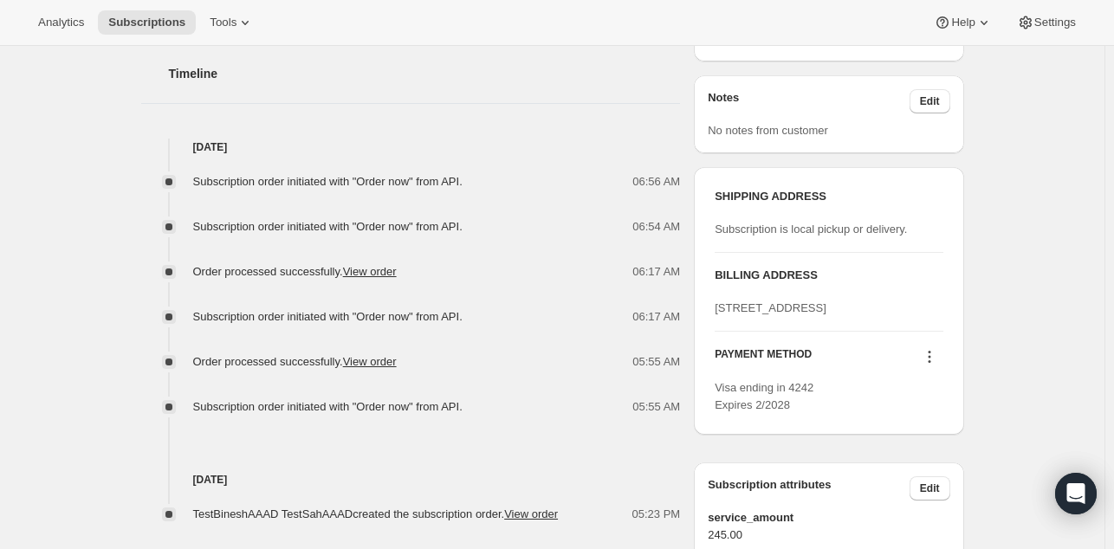
click at [119, 216] on div "Subscription #28254732590. This page is ready Subscription #28254732590 Success…" at bounding box center [552, 135] width 1104 height 1489
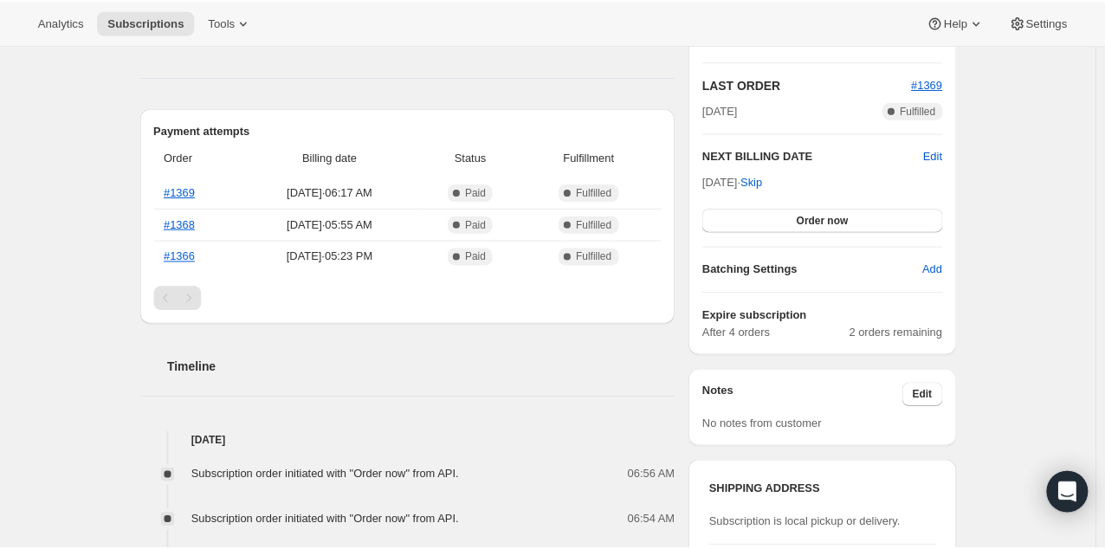
scroll to position [362, 0]
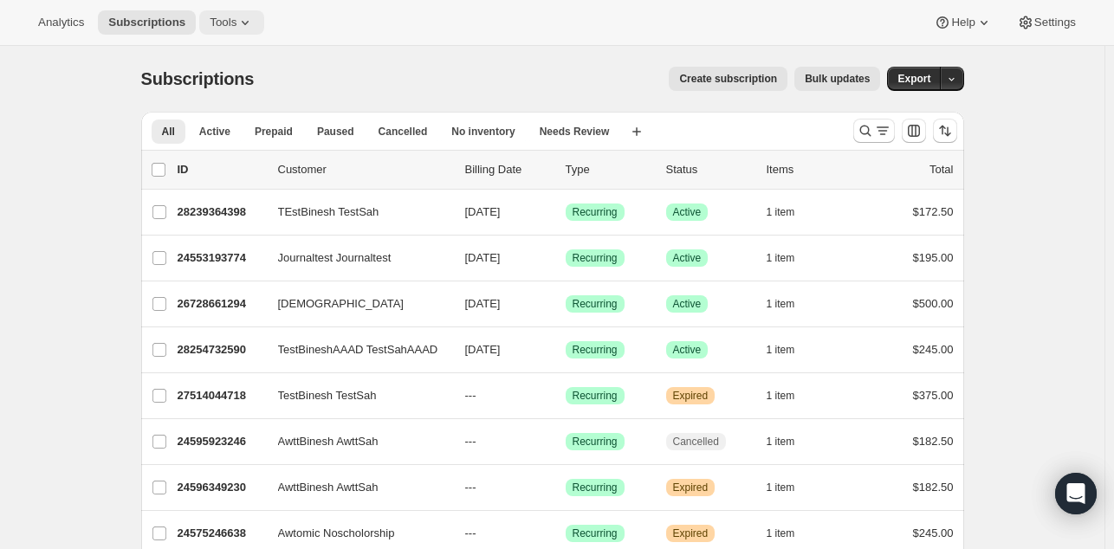
click at [236, 19] on icon at bounding box center [244, 22] width 17 height 17
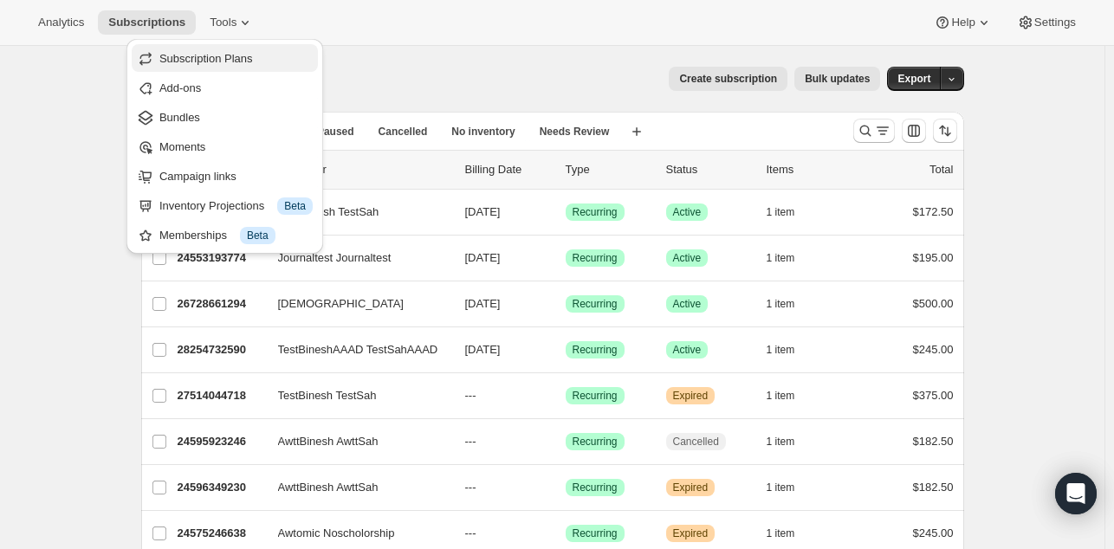
click at [225, 44] on button "Subscription Plans" at bounding box center [225, 58] width 186 height 28
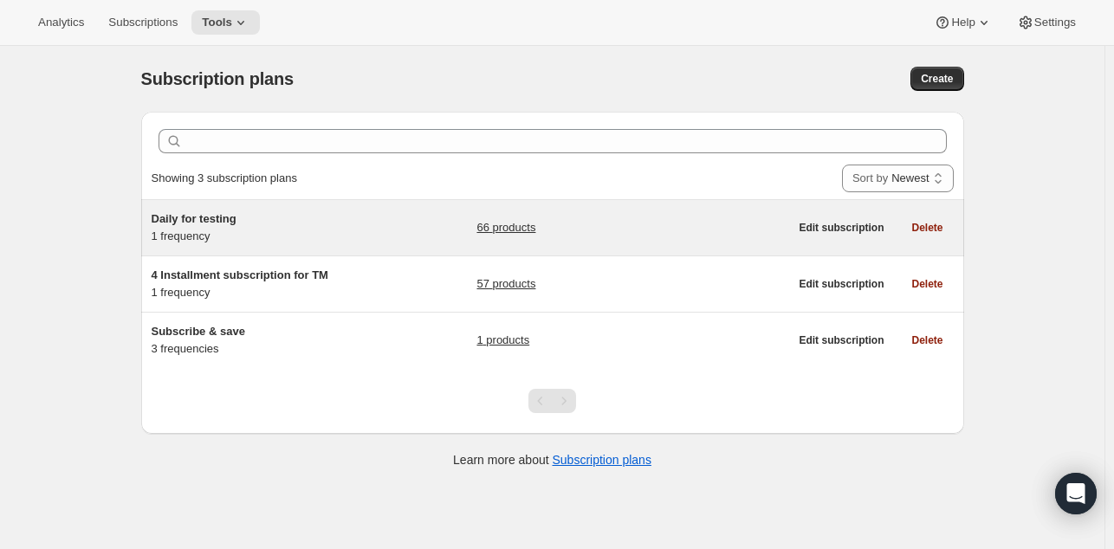
click at [222, 231] on div "Daily for testing 1 frequency" at bounding box center [260, 227] width 216 height 35
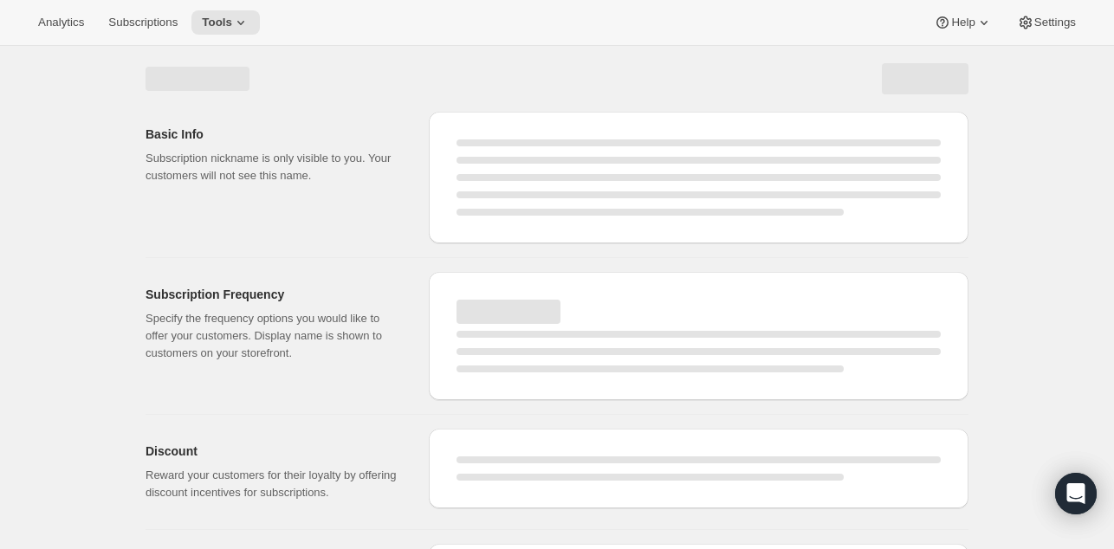
select select "WEEK"
select select "MONTH"
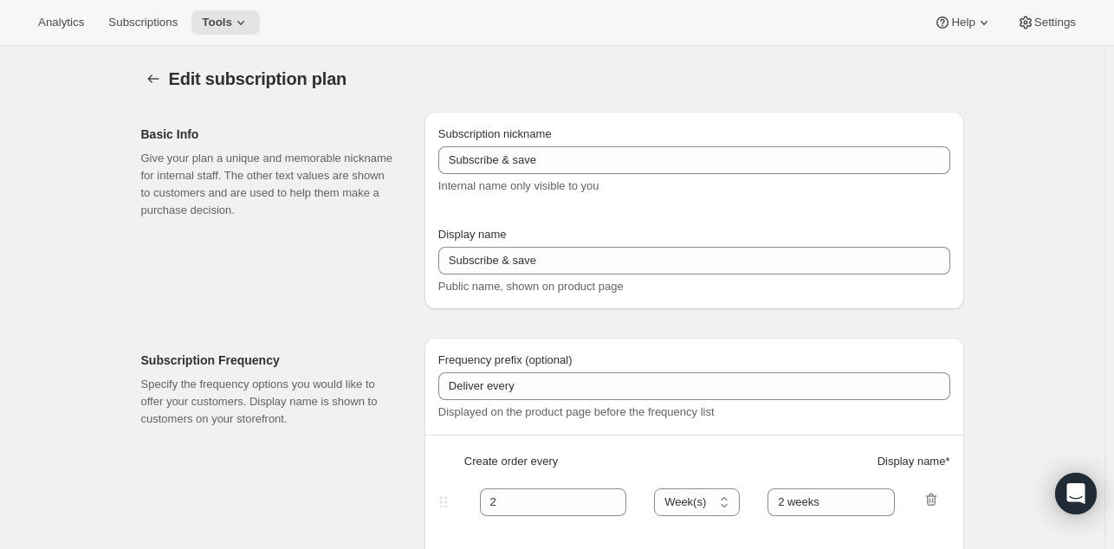
type input "Daily for testing"
type input "4 Installment payments"
type input "Billed every"
type input "1"
select select "MONTH"
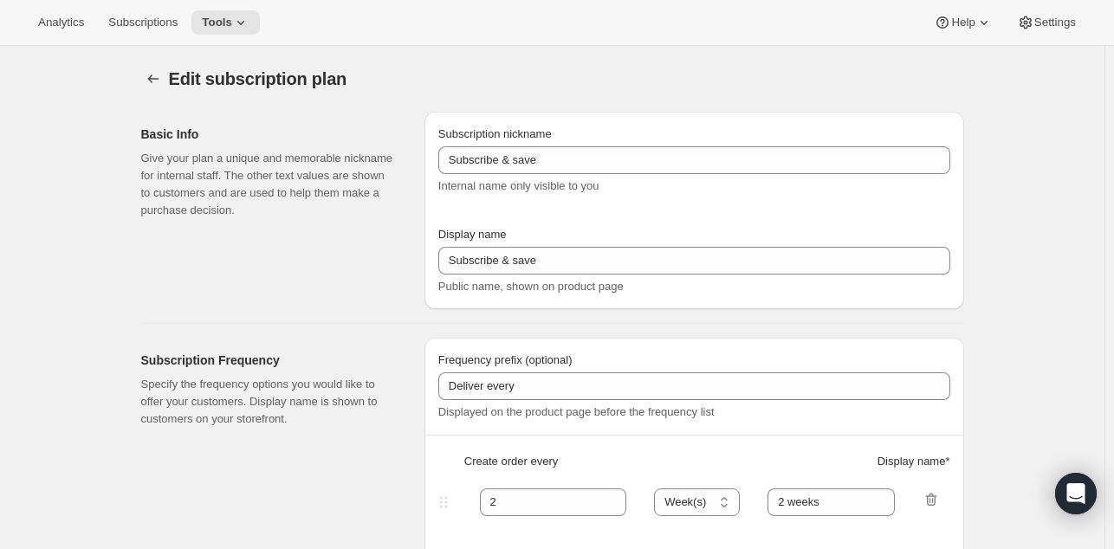
type input "1 month for 4 months"
type input "Cancel subs anytime"
checkbox input "true"
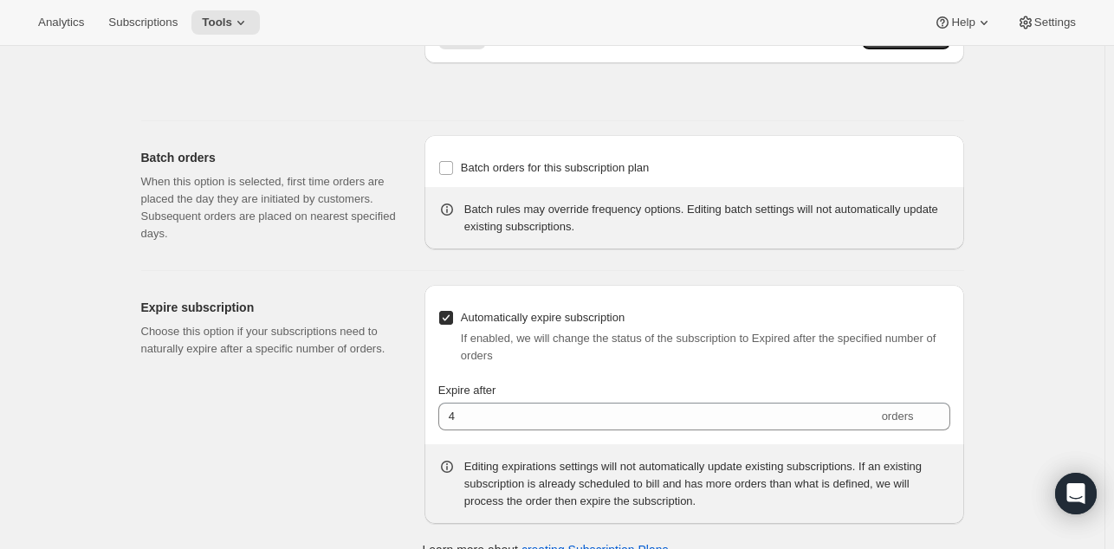
scroll to position [1186, 0]
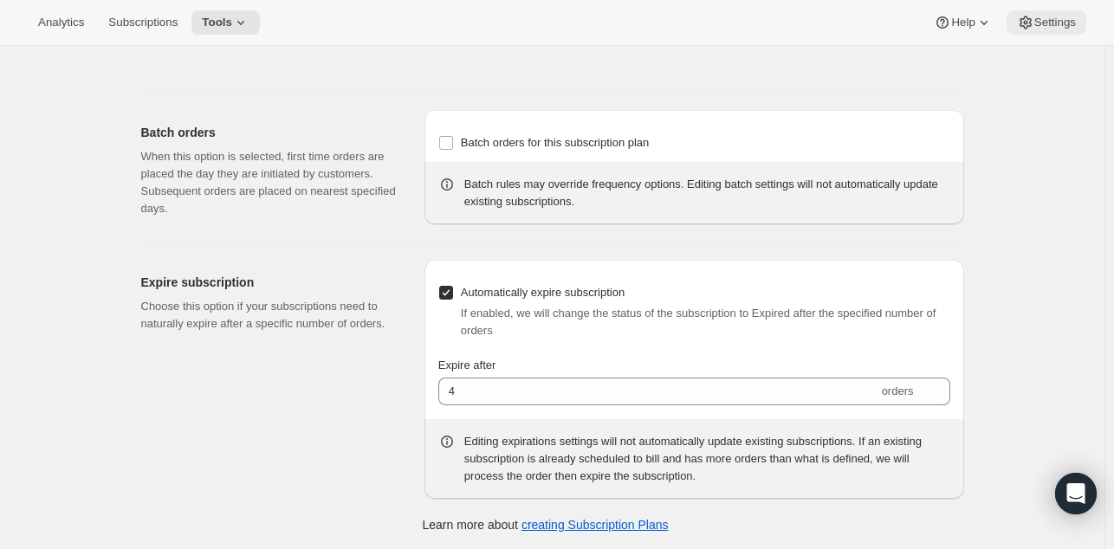
click at [1062, 23] on span "Settings" at bounding box center [1055, 23] width 42 height 14
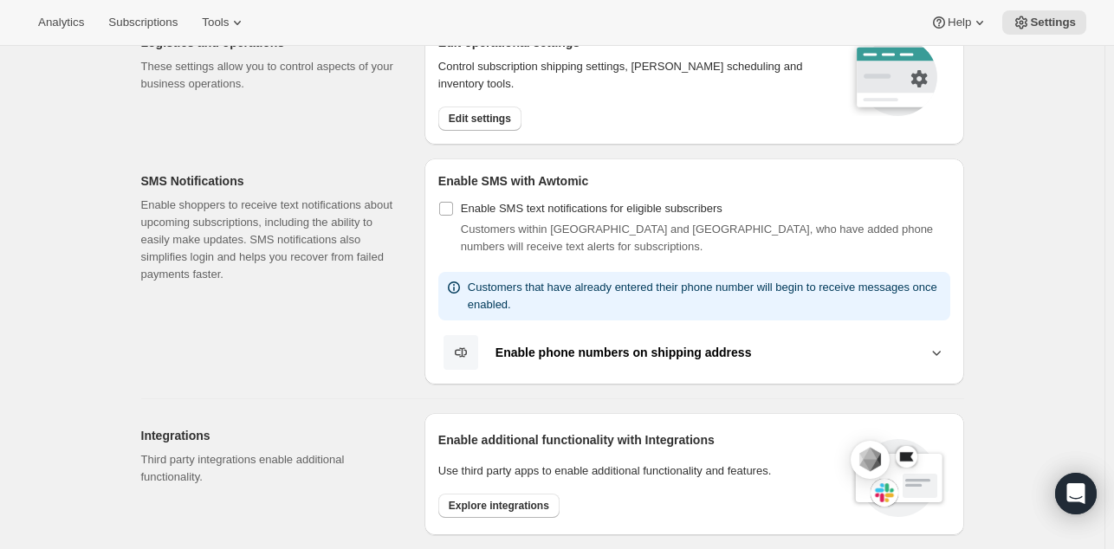
scroll to position [204, 0]
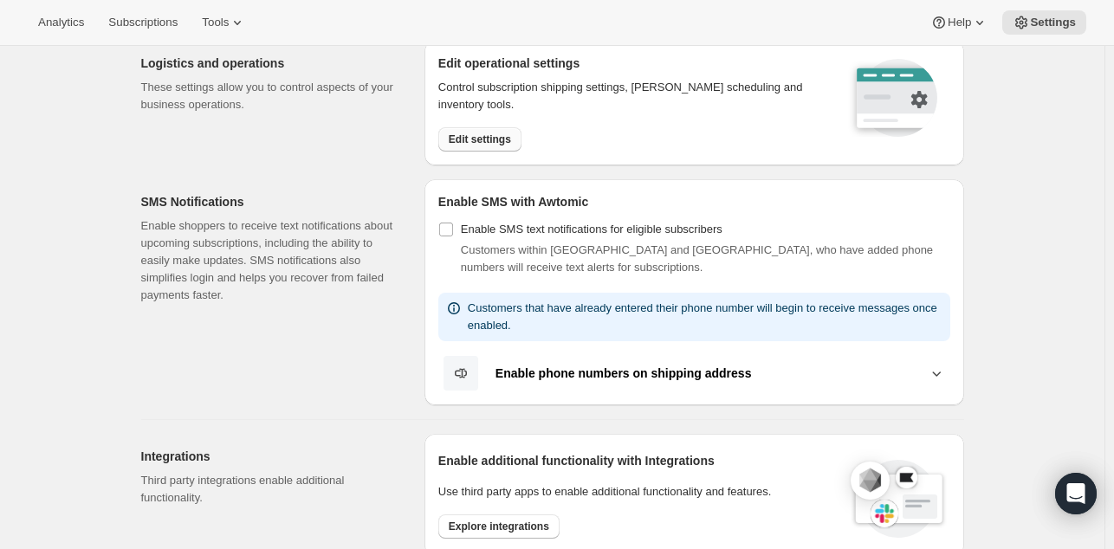
click at [488, 138] on span "Edit settings" at bounding box center [480, 139] width 62 height 14
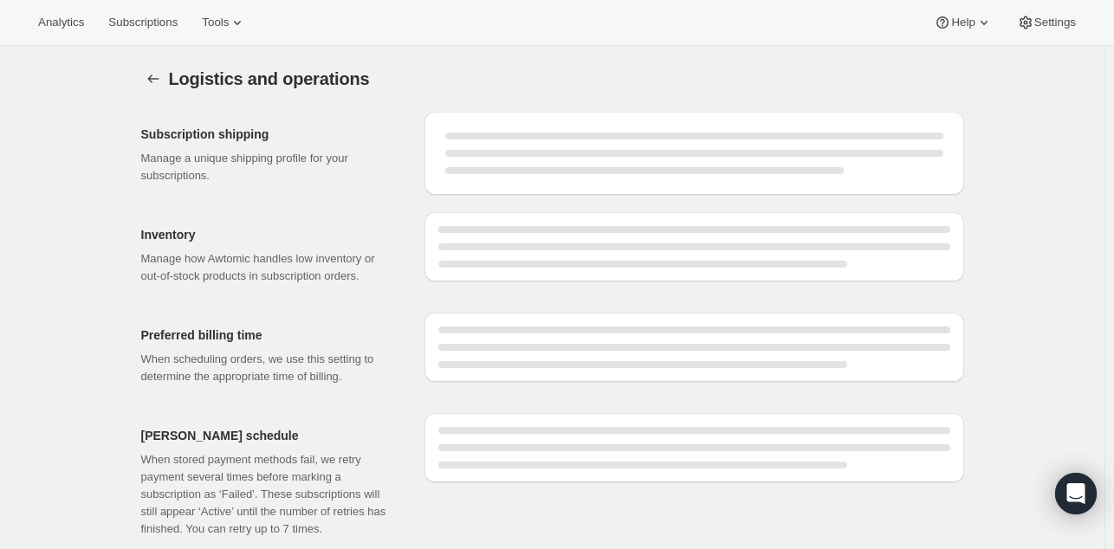
select select "DAY"
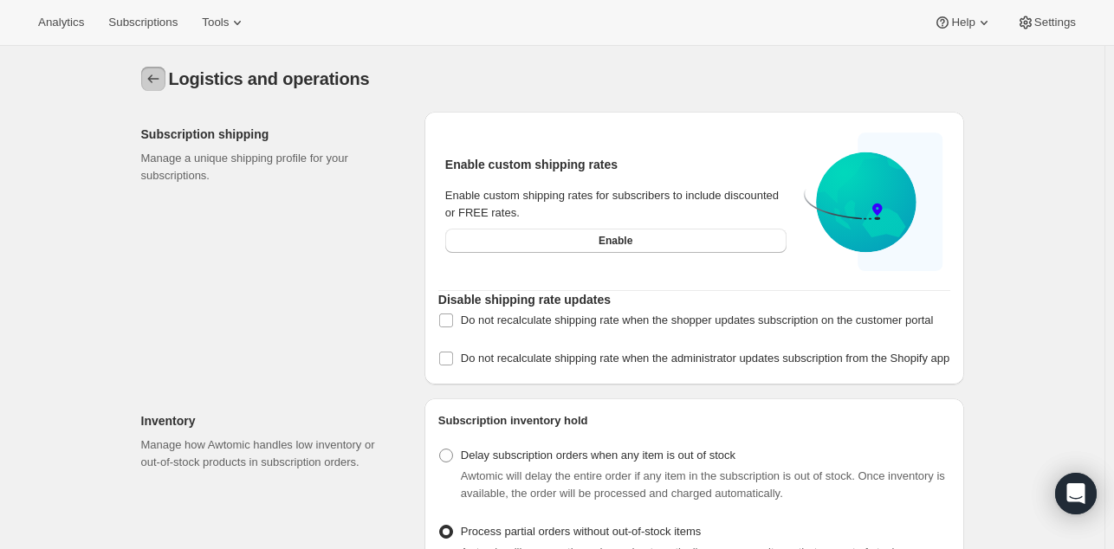
click at [147, 88] on button "Settings" at bounding box center [153, 79] width 24 height 24
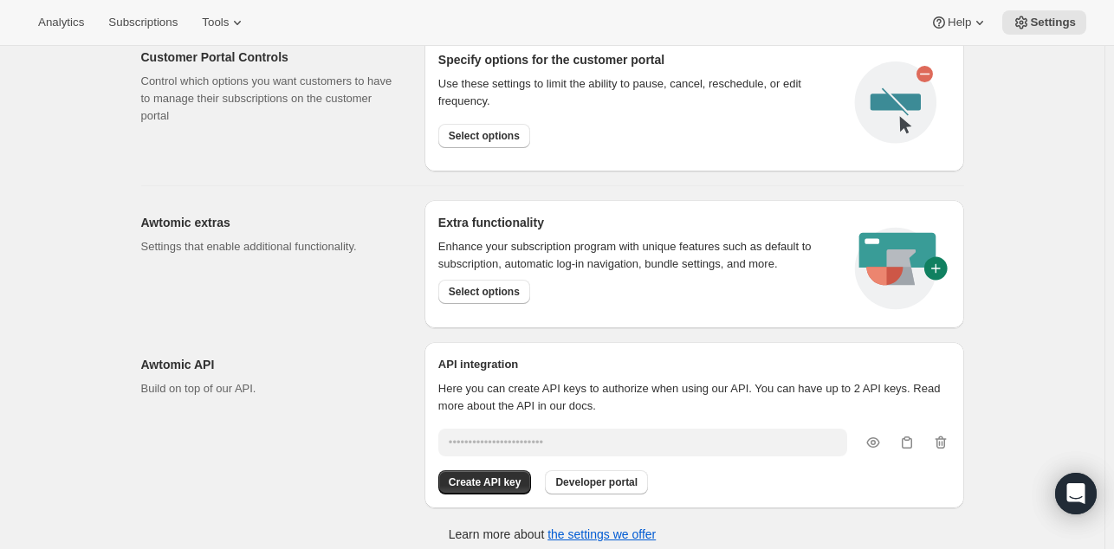
scroll to position [911, 0]
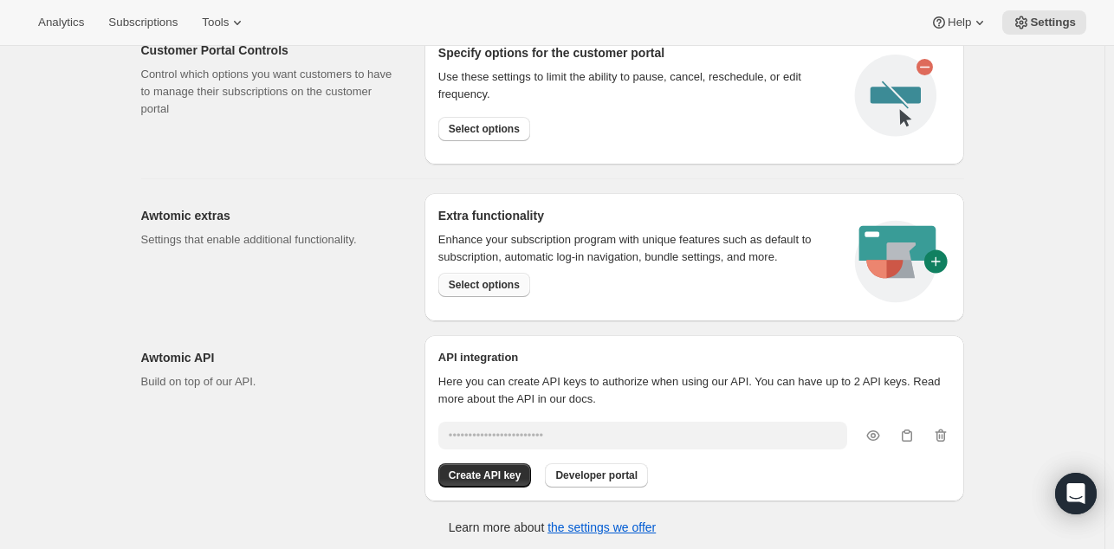
click at [477, 281] on span "Select options" at bounding box center [484, 285] width 71 height 14
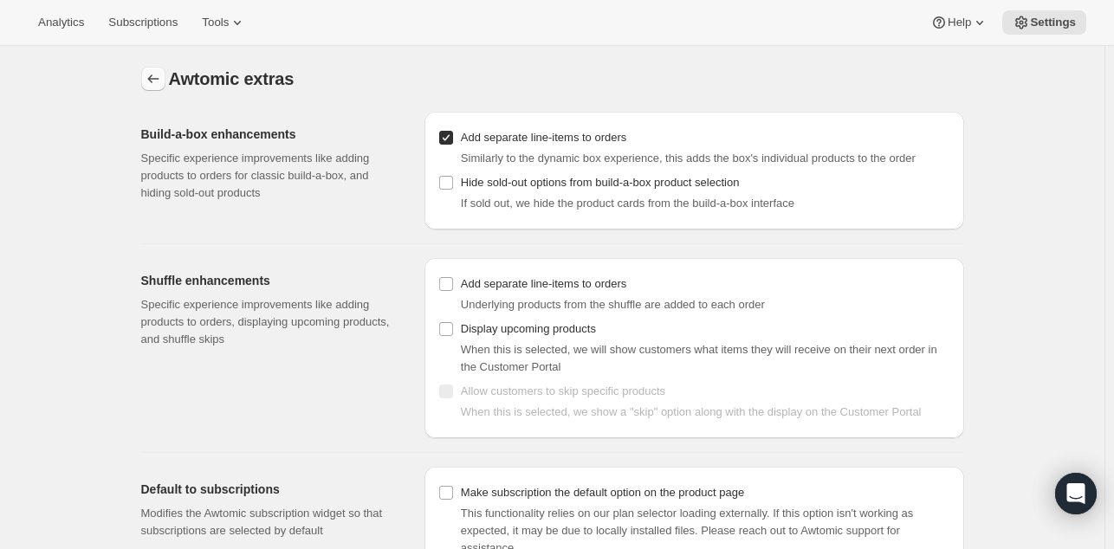
click at [159, 73] on icon "Settings" at bounding box center [153, 78] width 17 height 17
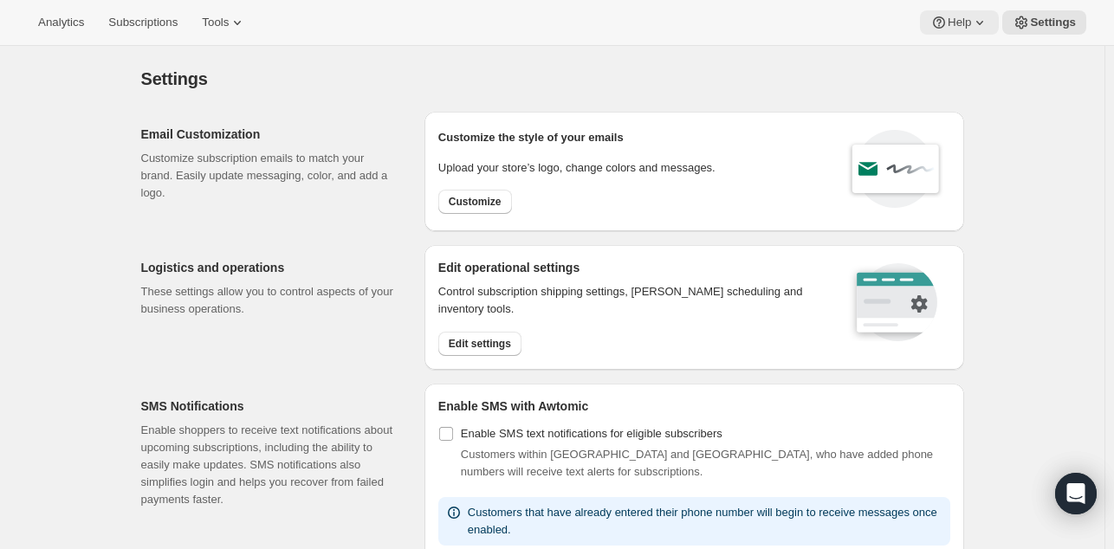
click at [977, 23] on icon at bounding box center [979, 22] width 17 height 17
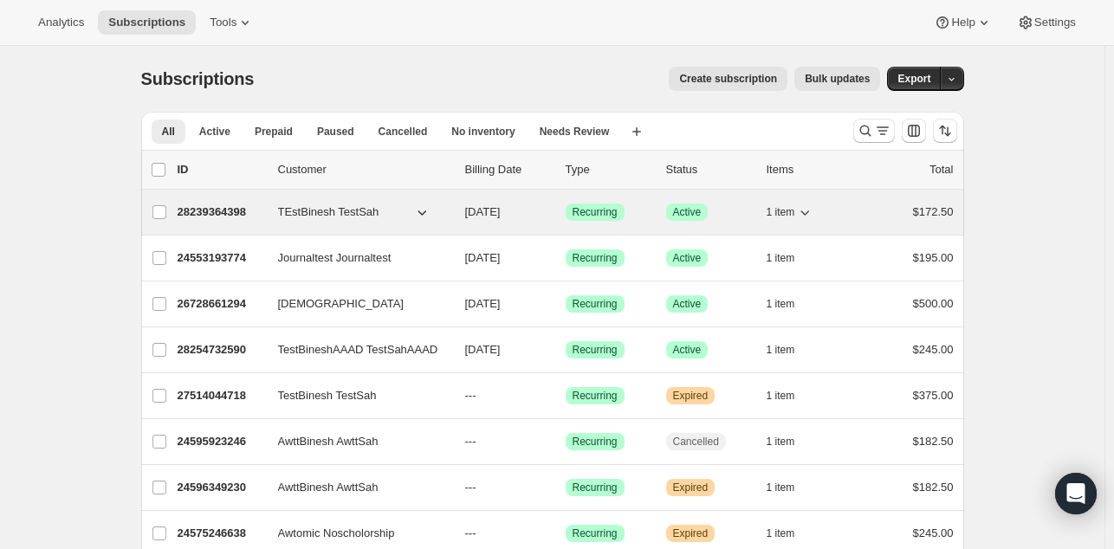
click at [215, 216] on p "28239364398" at bounding box center [221, 212] width 87 height 17
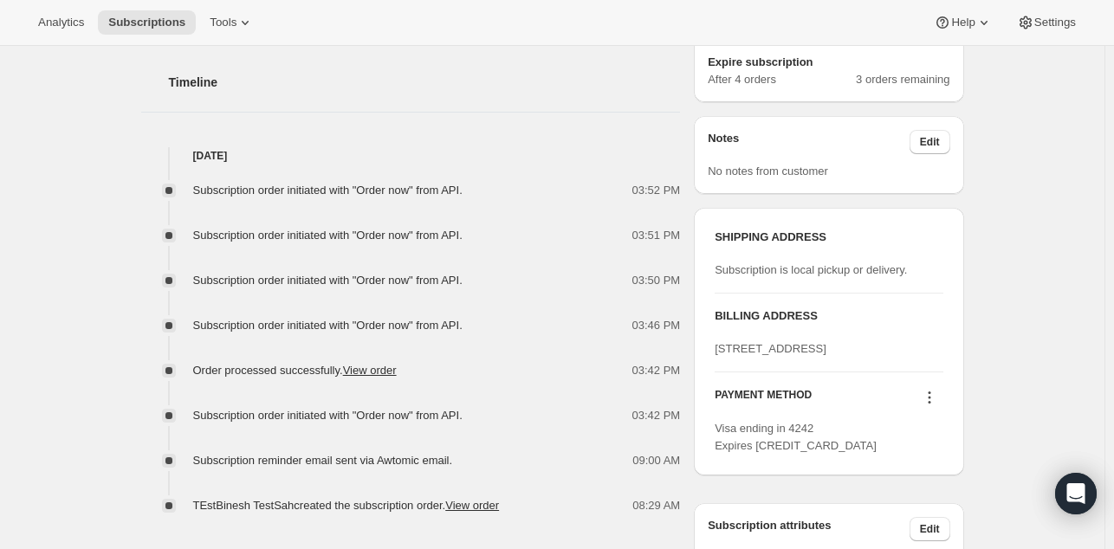
scroll to position [648, 0]
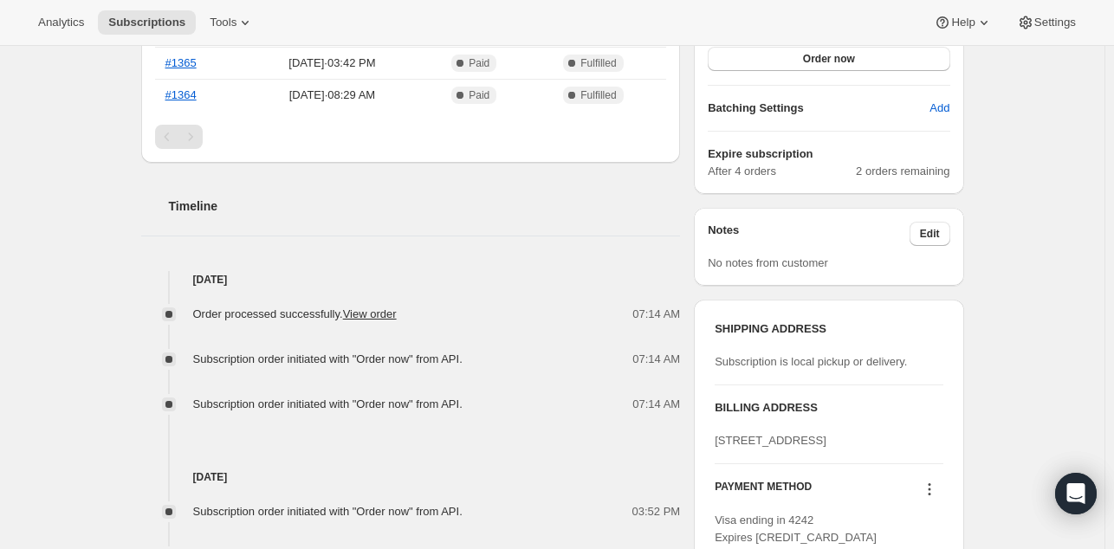
scroll to position [527, 0]
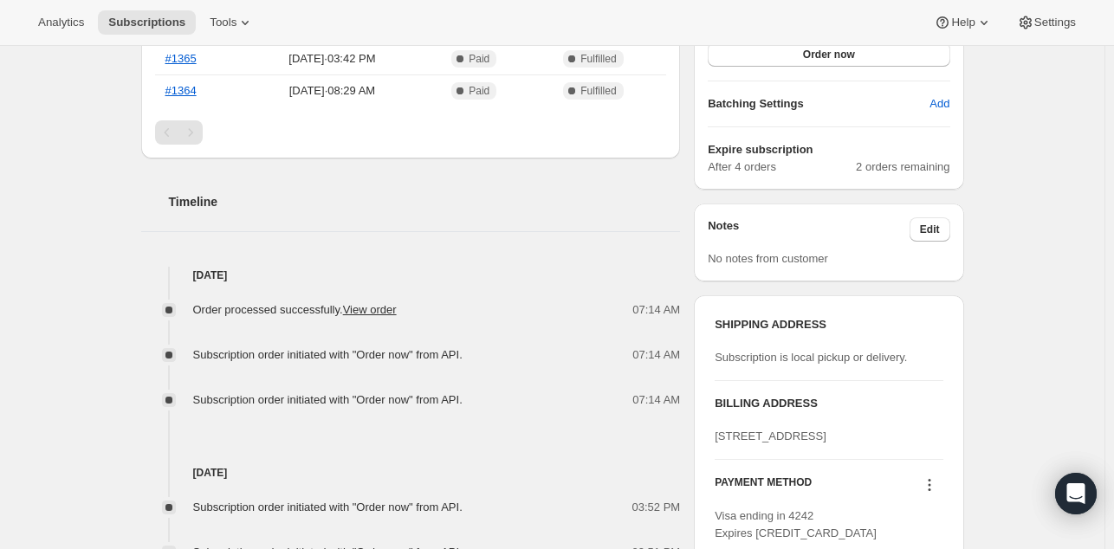
click at [107, 257] on div "Subscription #28239364398. This page is ready Subscription #28239364398 Success…" at bounding box center [552, 263] width 1104 height 1489
click at [111, 333] on div "Subscription #28239364398. This page is ready Subscription #28239364398 Success…" at bounding box center [552, 263] width 1104 height 1489
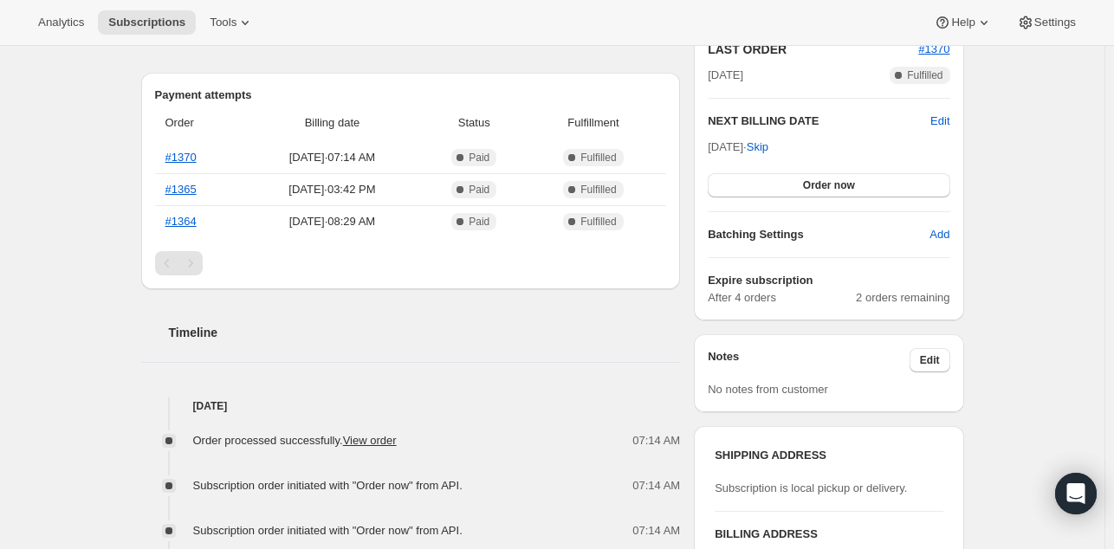
scroll to position [359, 0]
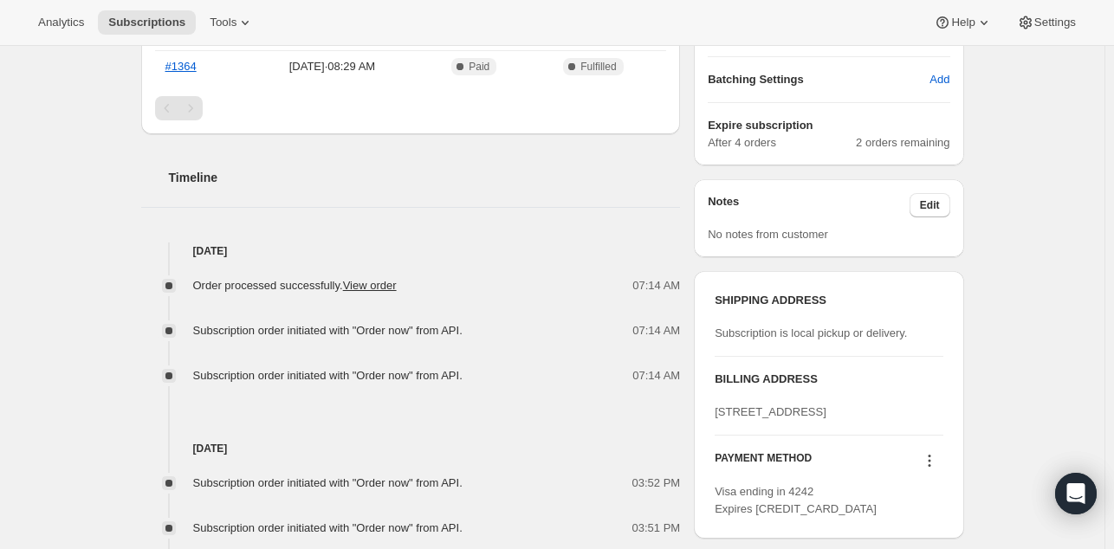
scroll to position [548, 0]
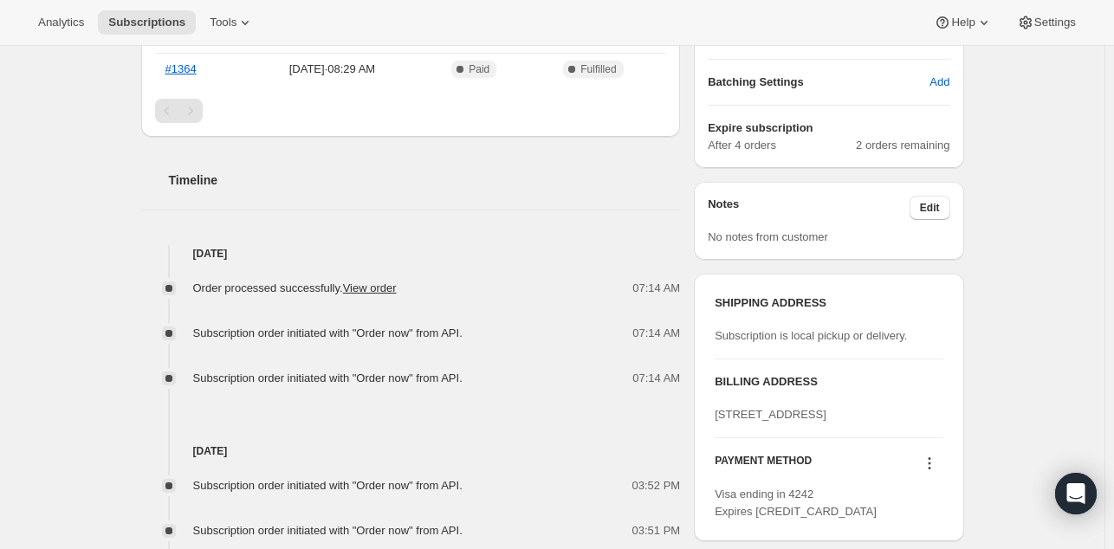
click at [121, 240] on div "Subscription #28239364398. This page is ready Subscription #28239364398 Success…" at bounding box center [552, 242] width 1104 height 1489
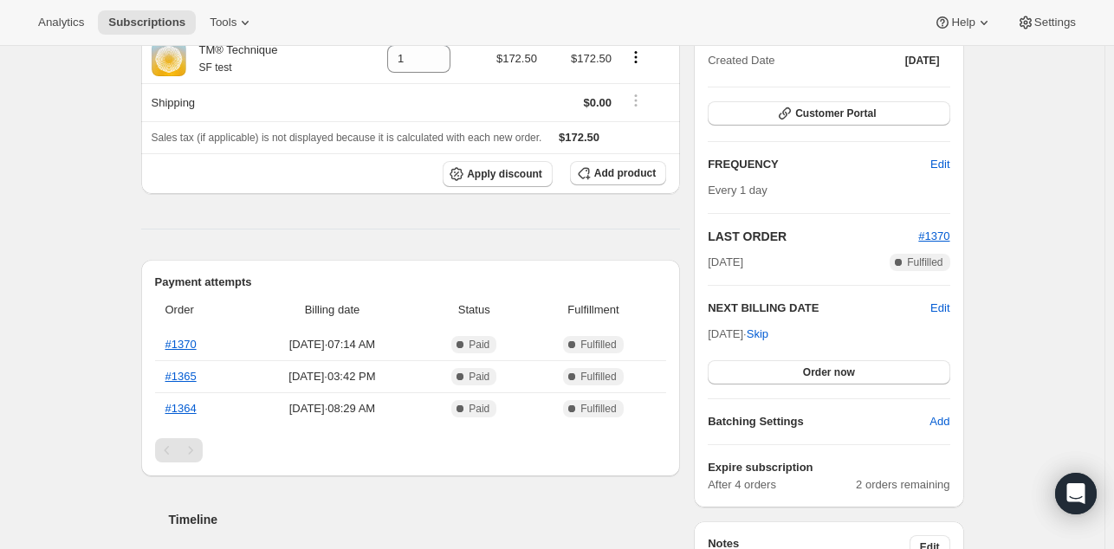
scroll to position [207, 0]
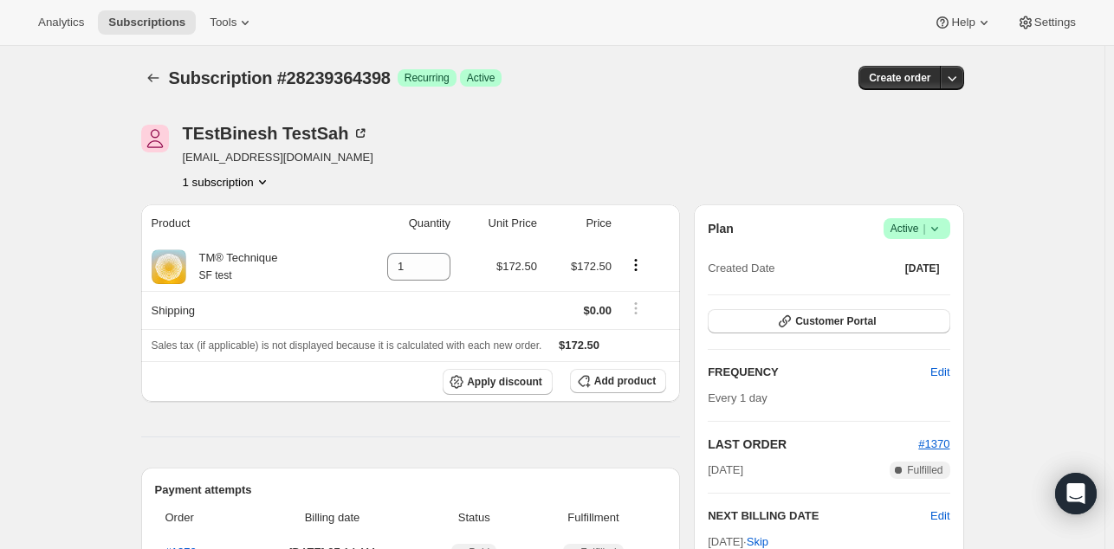
scroll to position [0, 0]
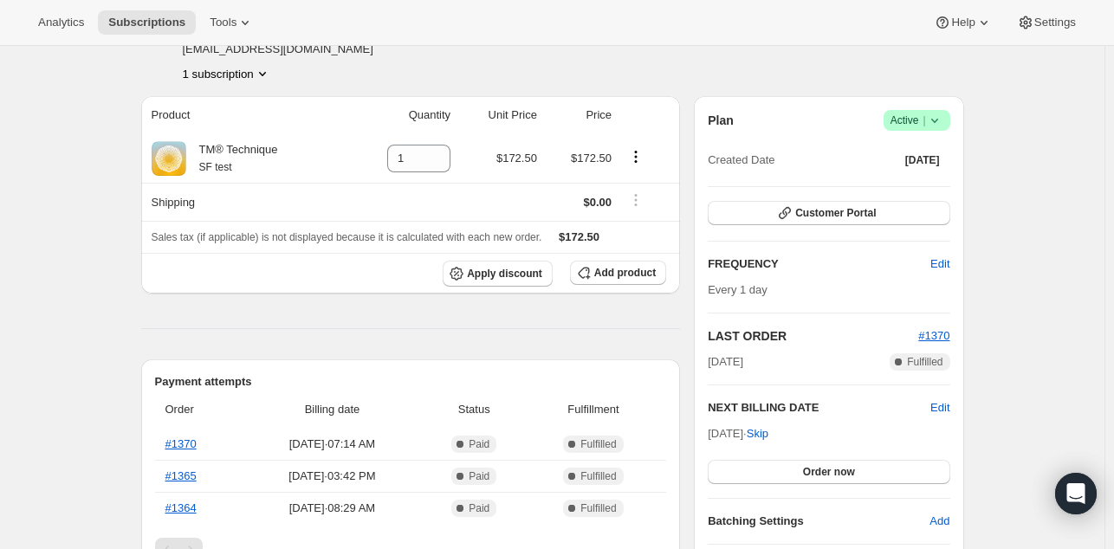
scroll to position [126, 0]
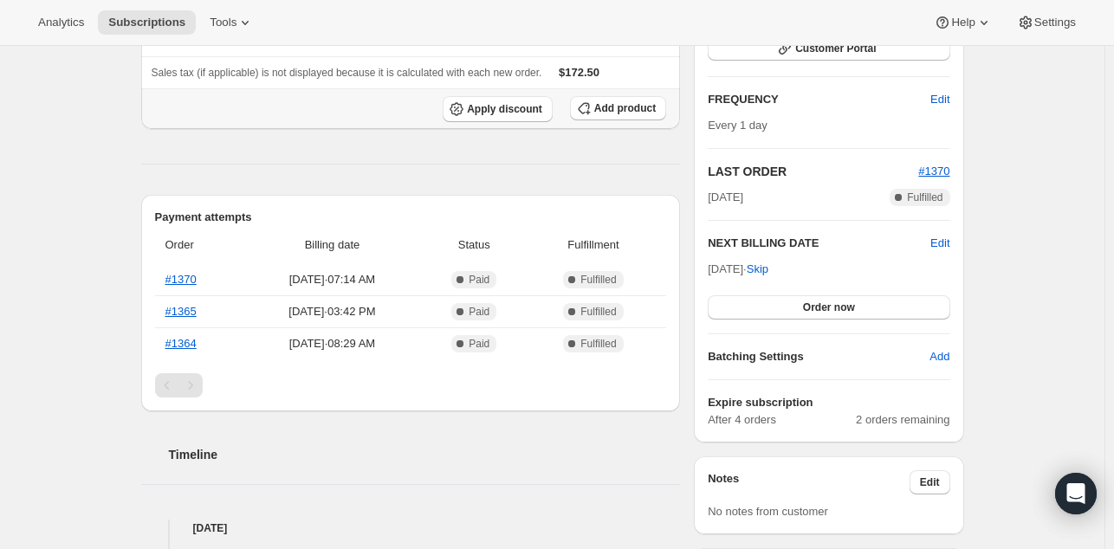
scroll to position [275, 0]
click at [151, 29] on span "Subscriptions" at bounding box center [146, 23] width 77 height 14
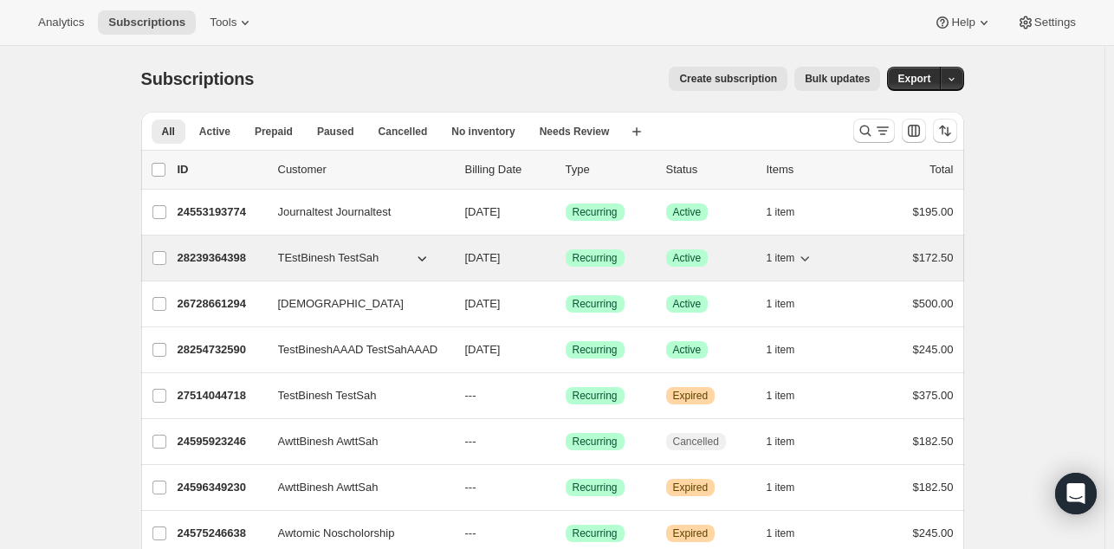
click at [210, 247] on div "28239364398 TEstBinesh TestSah [DATE] Success Recurring Success Active 1 item $…" at bounding box center [566, 258] width 776 height 24
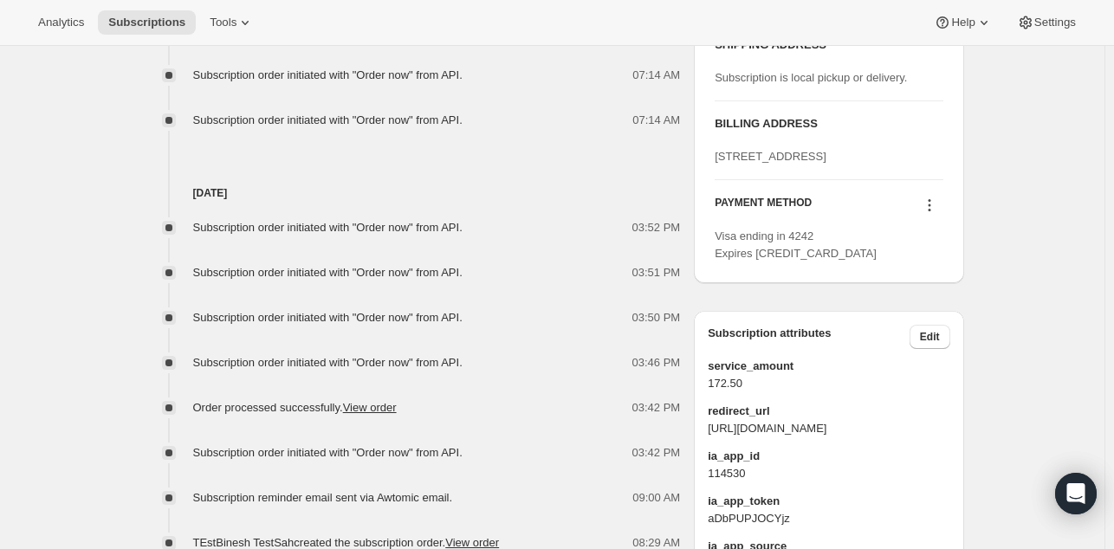
scroll to position [813, 0]
